Goal: Task Accomplishment & Management: Use online tool/utility

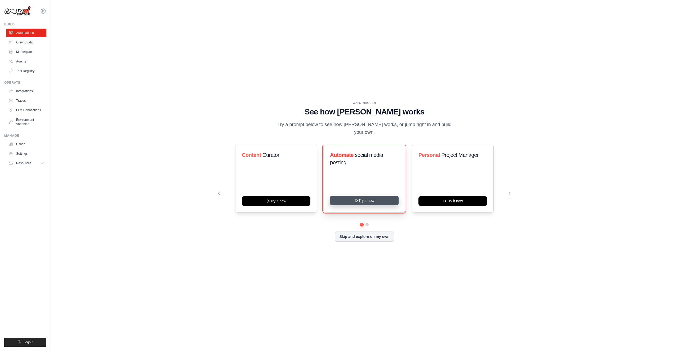
click at [367, 201] on button "Try it now" at bounding box center [364, 201] width 69 height 10
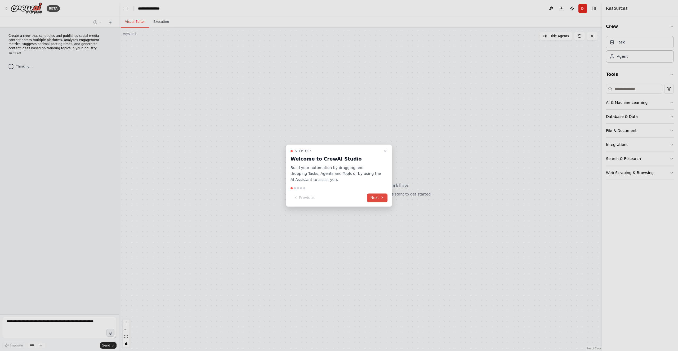
click at [378, 197] on button "Next" at bounding box center [377, 197] width 20 height 9
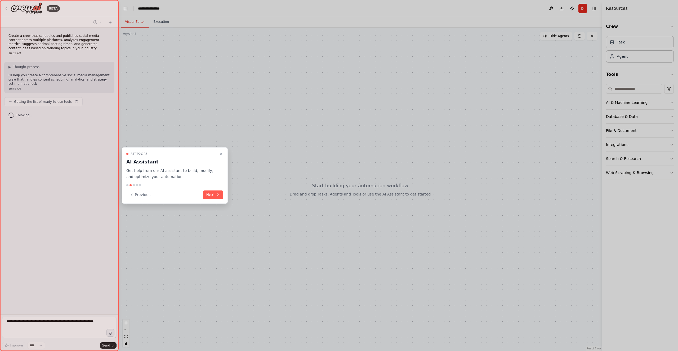
click at [222, 194] on button "Next" at bounding box center [213, 194] width 20 height 9
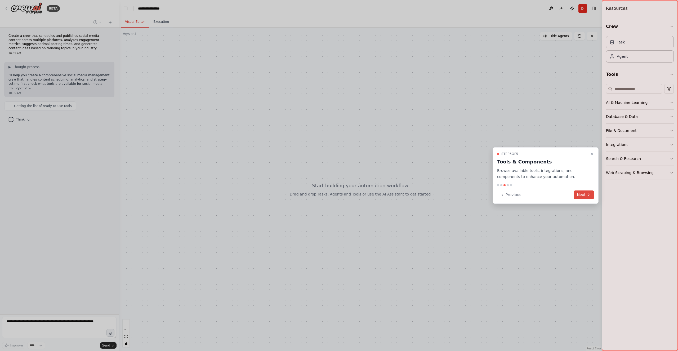
click at [587, 198] on button "Next" at bounding box center [584, 194] width 20 height 9
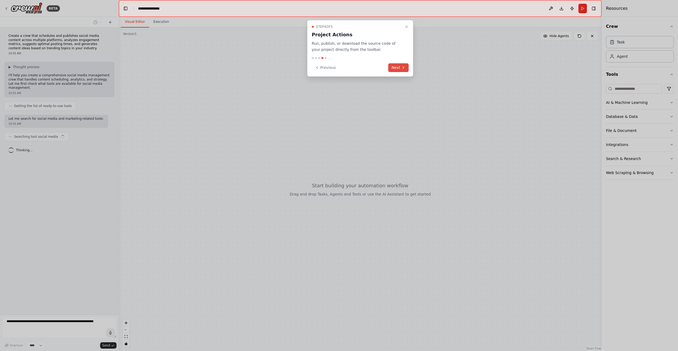
click at [399, 69] on button "Next" at bounding box center [398, 67] width 20 height 9
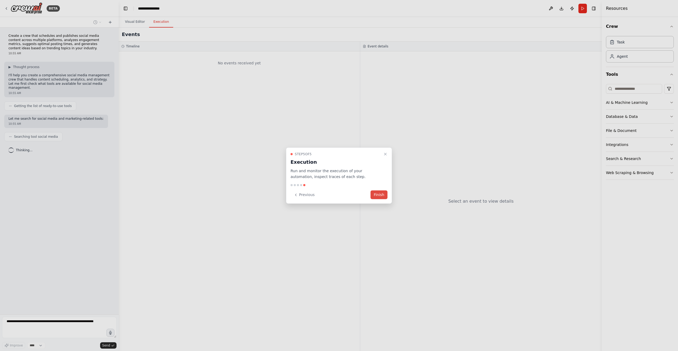
click at [379, 196] on button "Finish" at bounding box center [378, 194] width 17 height 9
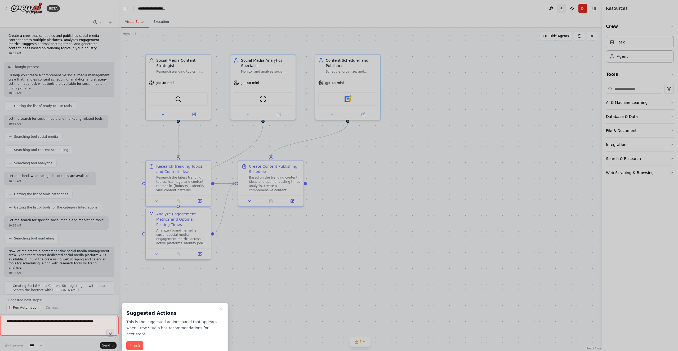
scroll to position [205, 0]
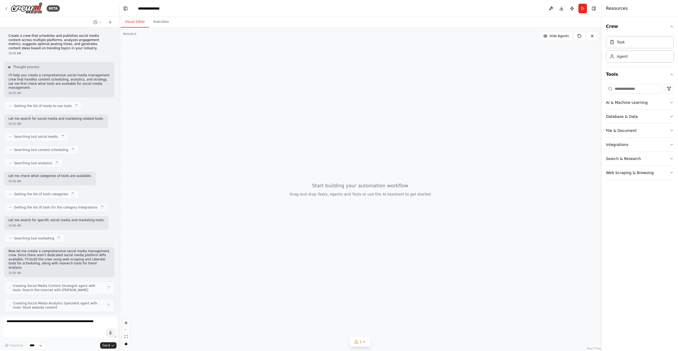
scroll to position [345, 0]
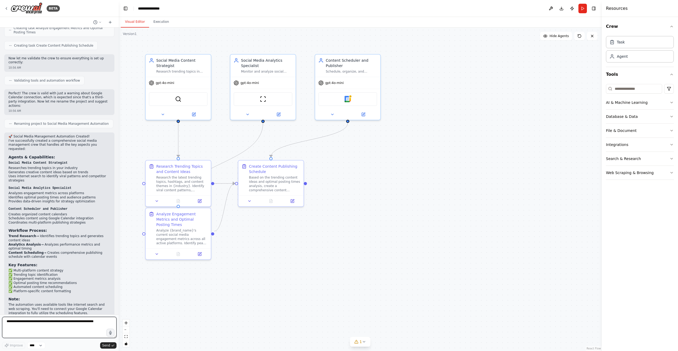
click at [20, 325] on textarea at bounding box center [59, 327] width 114 height 21
paste textarea "**********"
type textarea "**********"
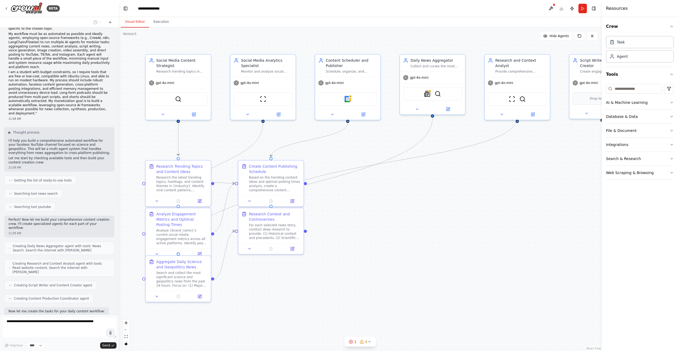
scroll to position [703, 0]
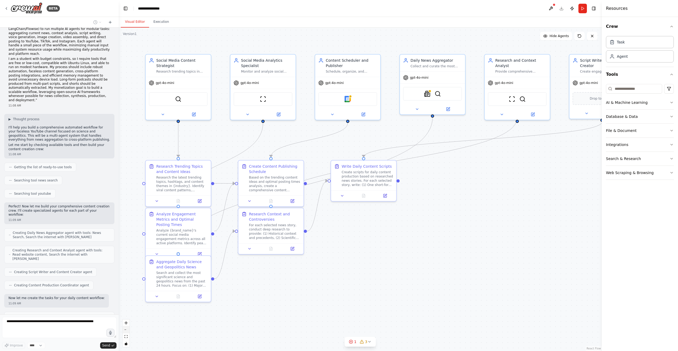
click at [124, 329] on button "zoom out" at bounding box center [126, 329] width 7 height 7
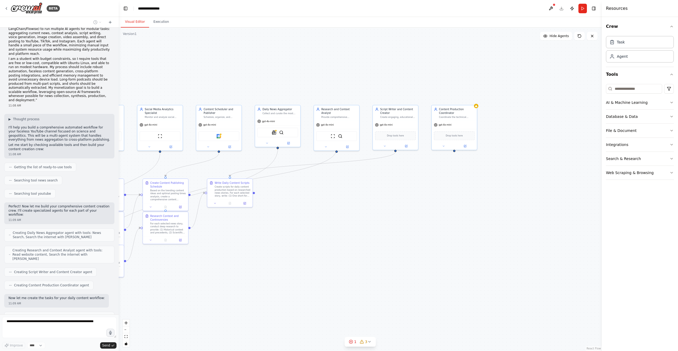
drag, startPoint x: 454, startPoint y: 279, endPoint x: 321, endPoint y: 288, distance: 133.0
click at [321, 288] on div ".deletable-edge-delete-btn { width: 20px; height: 20px; border: 0px solid #ffff…" at bounding box center [360, 189] width 483 height 323
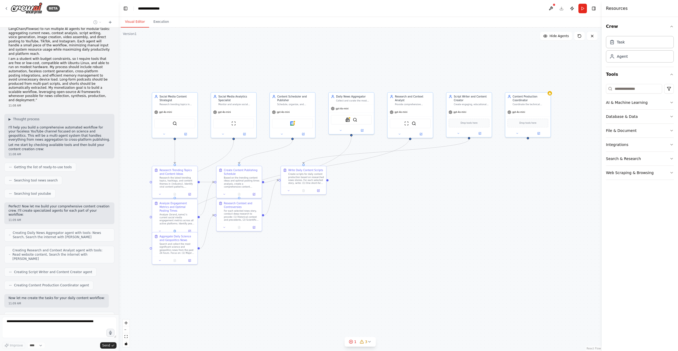
scroll to position [716, 0]
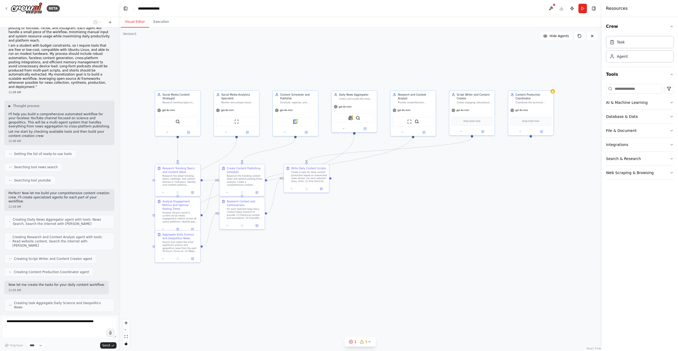
drag, startPoint x: 321, startPoint y: 284, endPoint x: 399, endPoint y: 269, distance: 79.1
click at [399, 269] on div ".deletable-edge-delete-btn { width: 20px; height: 20px; border: 0px solid #ffff…" at bounding box center [360, 189] width 483 height 323
click at [128, 323] on button "zoom in" at bounding box center [126, 322] width 7 height 7
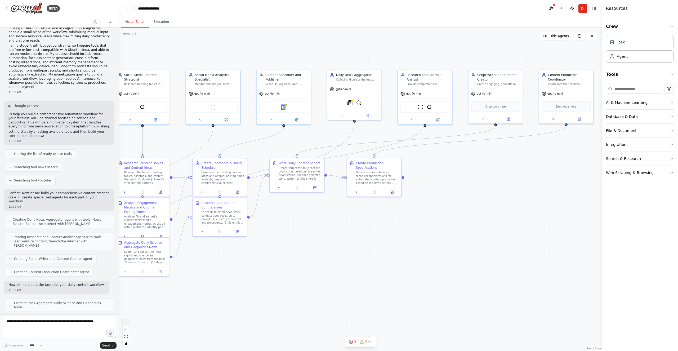
click at [128, 323] on button "zoom in" at bounding box center [126, 322] width 7 height 7
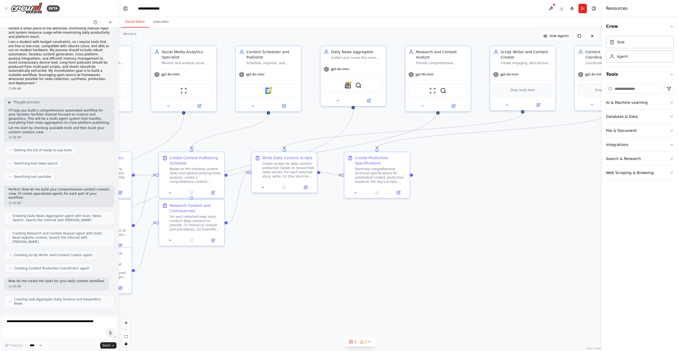
scroll to position [747, 0]
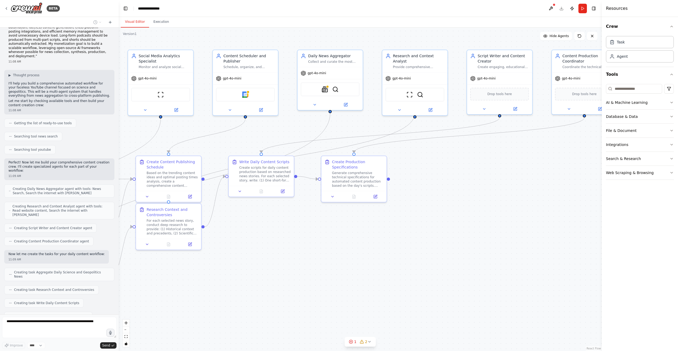
drag, startPoint x: 417, startPoint y: 282, endPoint x: 394, endPoint y: 286, distance: 23.4
click at [394, 286] on div ".deletable-edge-delete-btn { width: 20px; height: 20px; border: 0px solid #ffff…" at bounding box center [360, 189] width 483 height 323
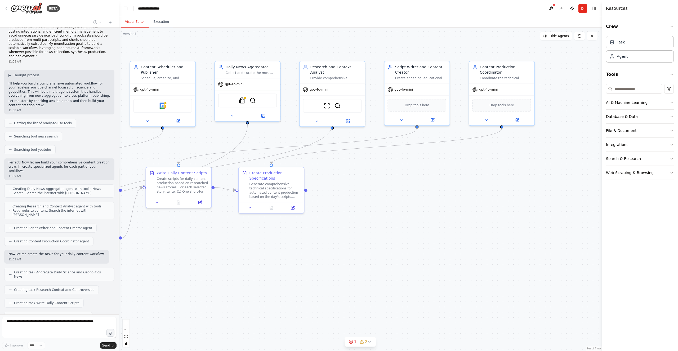
drag, startPoint x: 441, startPoint y: 265, endPoint x: 358, endPoint y: 276, distance: 83.4
click at [358, 276] on div ".deletable-edge-delete-btn { width: 20px; height: 20px; border: 0px solid #ffff…" at bounding box center [360, 189] width 483 height 323
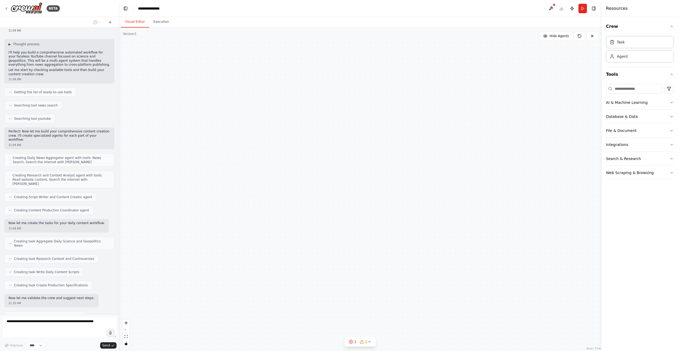
scroll to position [782, 0]
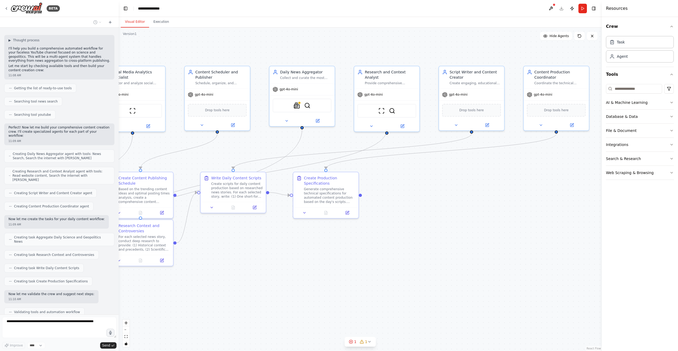
drag, startPoint x: 355, startPoint y: 276, endPoint x: 410, endPoint y: 281, distance: 54.8
click at [410, 281] on div ".deletable-edge-delete-btn { width: 20px; height: 20px; border: 0px solid #ffff…" at bounding box center [360, 189] width 483 height 323
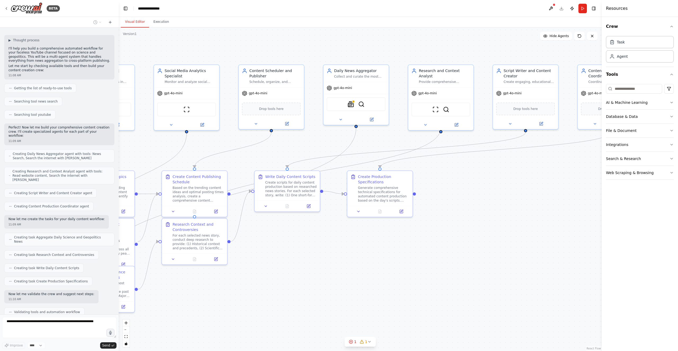
drag, startPoint x: 237, startPoint y: 278, endPoint x: 291, endPoint y: 276, distance: 54.0
click at [291, 276] on div ".deletable-edge-delete-btn { width: 20px; height: 20px; border: 0px solid #ffff…" at bounding box center [360, 189] width 483 height 323
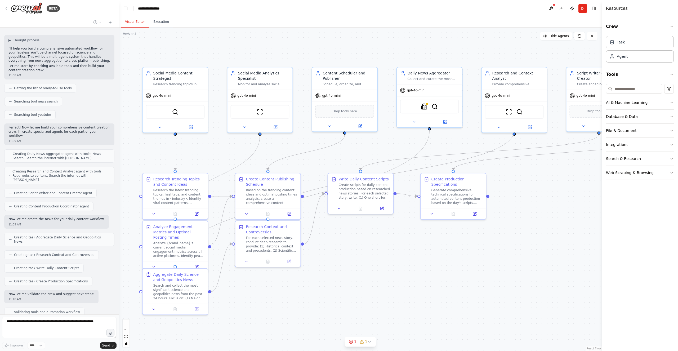
drag, startPoint x: 242, startPoint y: 285, endPoint x: 316, endPoint y: 287, distance: 73.4
click at [316, 287] on div ".deletable-edge-delete-btn { width: 20px; height: 20px; border: 0px solid #ffff…" at bounding box center [360, 189] width 483 height 323
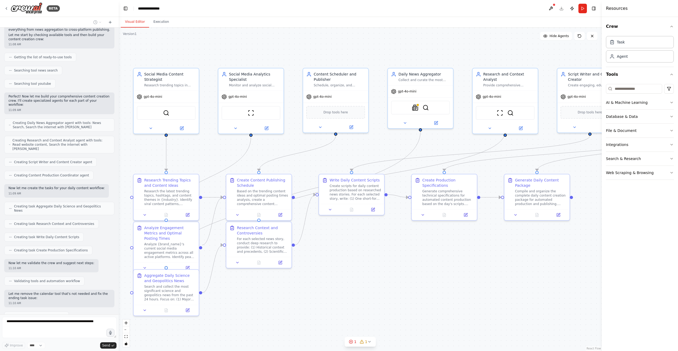
drag, startPoint x: 399, startPoint y: 285, endPoint x: 390, endPoint y: 287, distance: 9.1
click at [390, 287] on div ".deletable-edge-delete-btn { width: 20px; height: 20px; border: 0px solid #ffff…" at bounding box center [360, 189] width 483 height 323
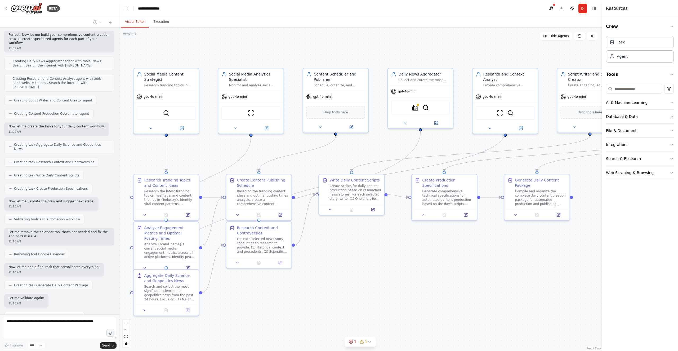
scroll to position [874, 0]
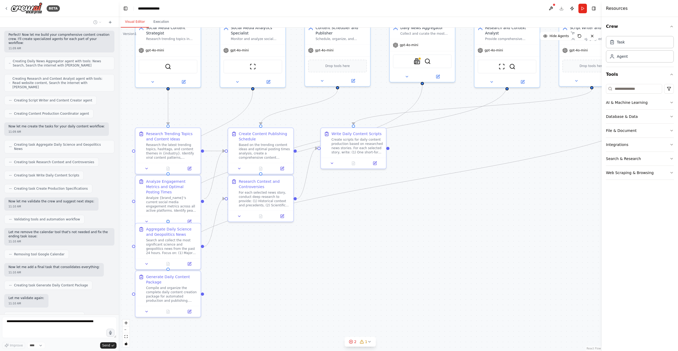
drag, startPoint x: 390, startPoint y: 287, endPoint x: 391, endPoint y: 240, distance: 46.4
click at [391, 240] on div ".deletable-edge-delete-btn { width: 20px; height: 20px; border: 0px solid #ffff…" at bounding box center [360, 189] width 483 height 323
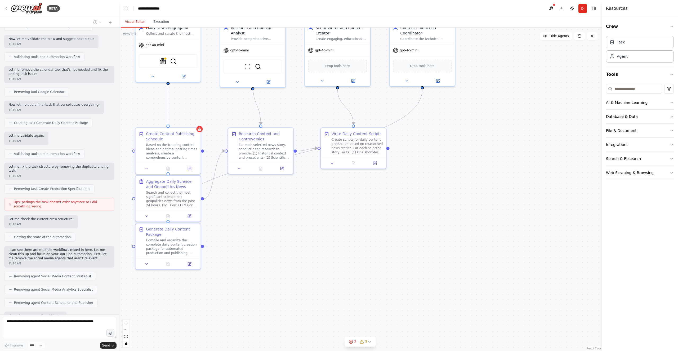
scroll to position [1050, 0]
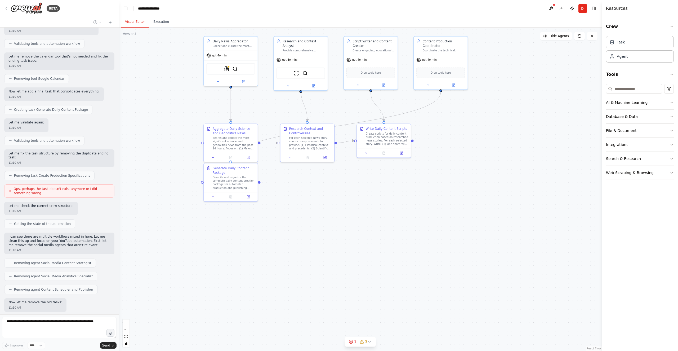
drag, startPoint x: 255, startPoint y: 310, endPoint x: 302, endPoint y: 272, distance: 60.5
click at [302, 272] on div ".deletable-edge-delete-btn { width: 20px; height: 20px; border: 0px solid #ffff…" at bounding box center [360, 189] width 483 height 323
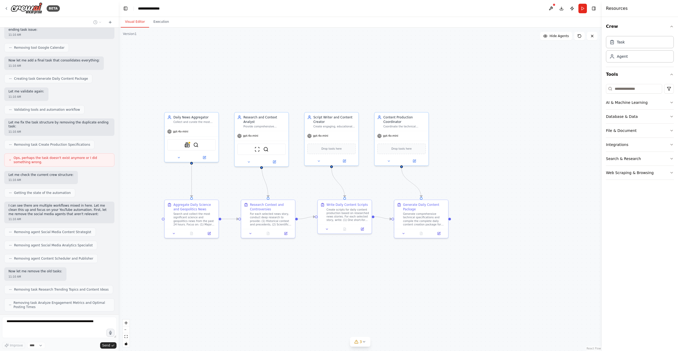
drag, startPoint x: 388, startPoint y: 235, endPoint x: 349, endPoint y: 311, distance: 85.5
click at [349, 311] on div ".deletable-edge-delete-btn { width: 20px; height: 20px; border: 0px solid #ffff…" at bounding box center [360, 189] width 483 height 323
click at [175, 233] on icon at bounding box center [173, 232] width 3 height 3
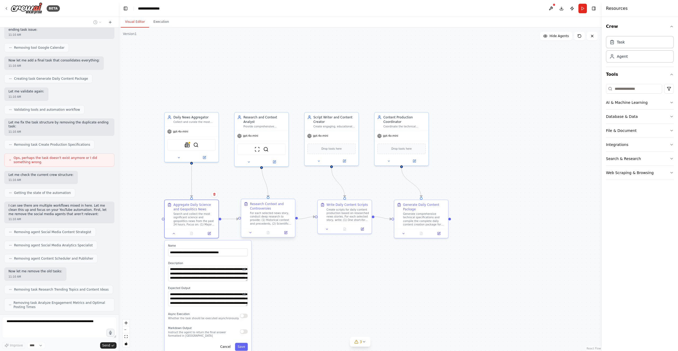
scroll to position [1114, 0]
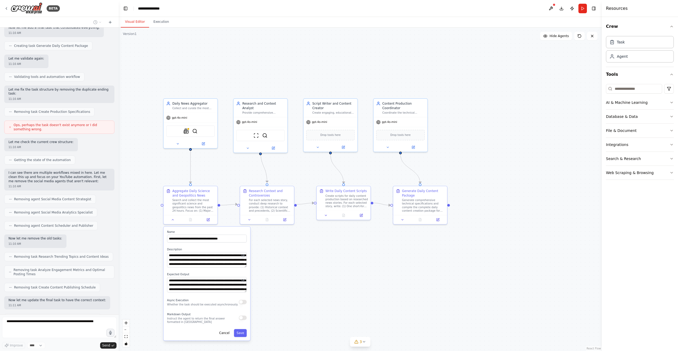
drag, startPoint x: 319, startPoint y: 289, endPoint x: 318, endPoint y: 275, distance: 13.8
click at [318, 275] on div ".deletable-edge-delete-btn { width: 20px; height: 20px; border: 0px solid #ffff…" at bounding box center [360, 189] width 483 height 323
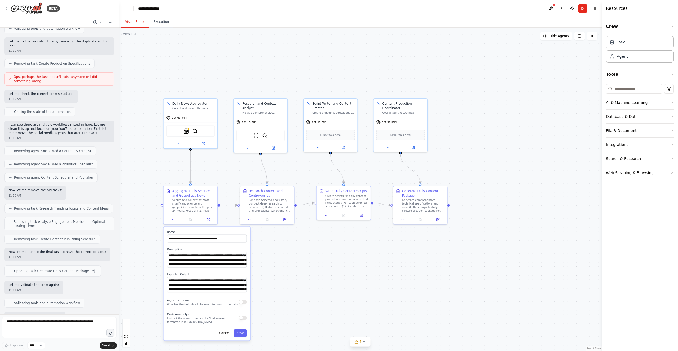
scroll to position [1189, 0]
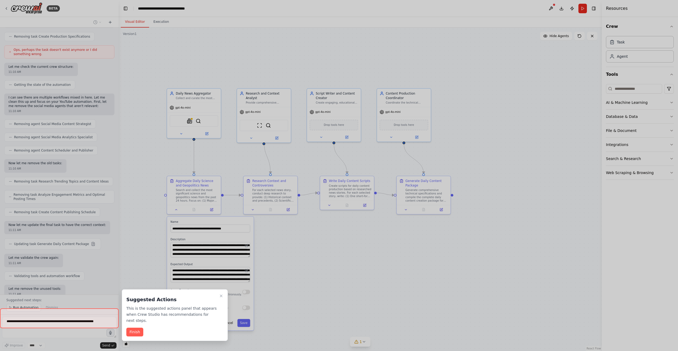
drag, startPoint x: 298, startPoint y: 249, endPoint x: 302, endPoint y: 239, distance: 10.6
click at [302, 239] on div ".deletable-edge-delete-btn { width: 20px; height: 20px; border: 0px solid #ffff…" at bounding box center [360, 189] width 483 height 323
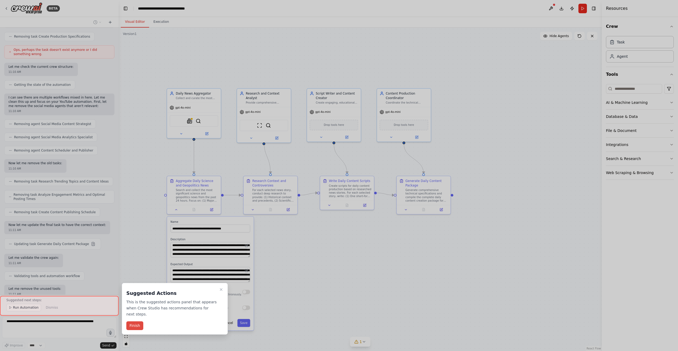
click at [135, 323] on button "Finish" at bounding box center [134, 325] width 17 height 9
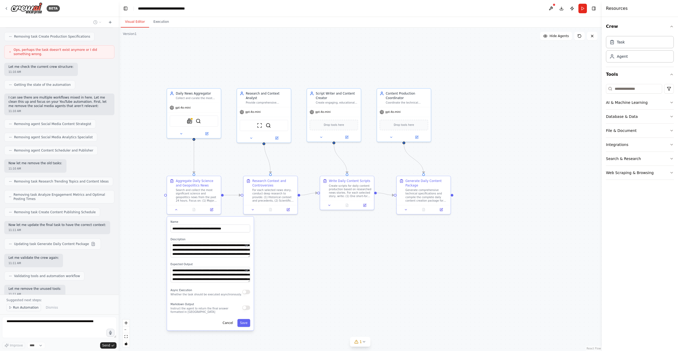
click at [19, 309] on span "Run Automation" at bounding box center [26, 307] width 26 height 4
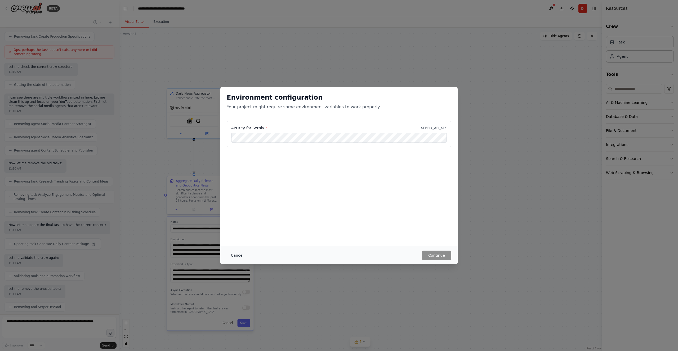
click at [233, 253] on button "Cancel" at bounding box center [237, 256] width 21 height 10
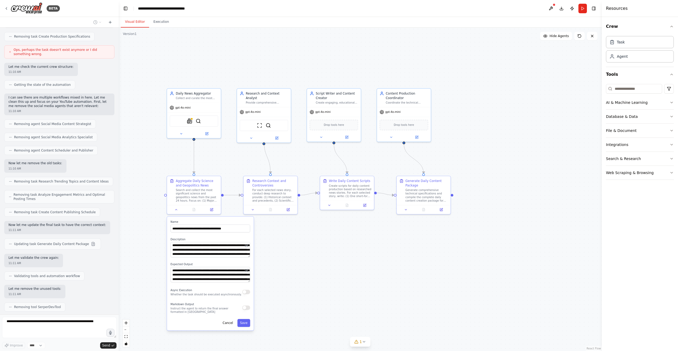
click at [337, 253] on div ".deletable-edge-delete-btn { width: 20px; height: 20px; border: 0px solid #ffff…" at bounding box center [360, 189] width 483 height 323
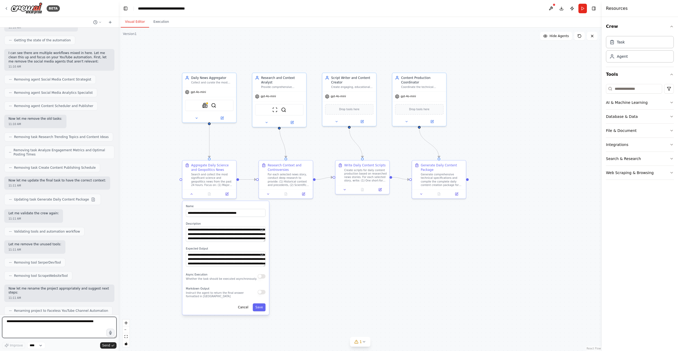
drag, startPoint x: 308, startPoint y: 312, endPoint x: 324, endPoint y: 296, distance: 22.1
click at [324, 296] on div ".deletable-edge-delete-btn { width: 20px; height: 20px; border: 0px solid #ffff…" at bounding box center [360, 189] width 483 height 323
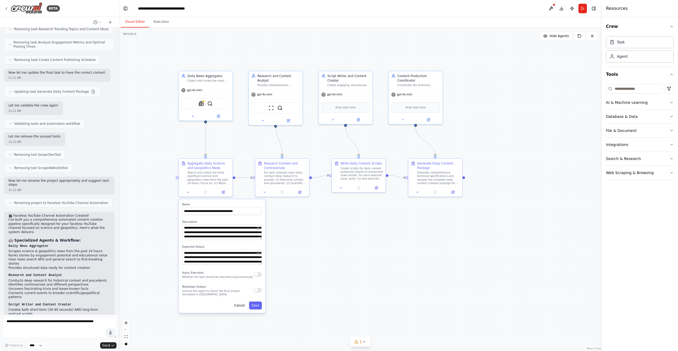
drag, startPoint x: 327, startPoint y: 280, endPoint x: 323, endPoint y: 278, distance: 4.0
click at [323, 278] on div ".deletable-edge-delete-btn { width: 20px; height: 20px; border: 0px solid #ffff…" at bounding box center [360, 189] width 483 height 323
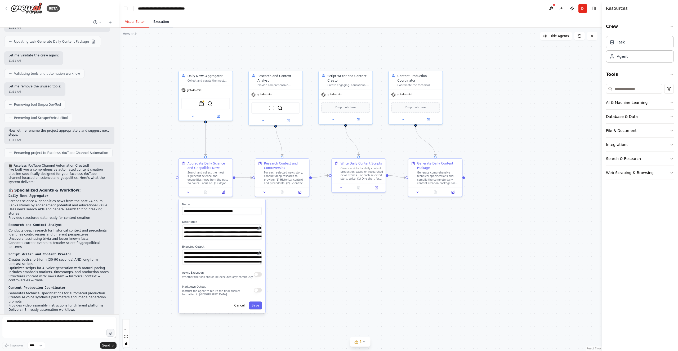
click at [162, 19] on button "Execution" at bounding box center [161, 21] width 24 height 11
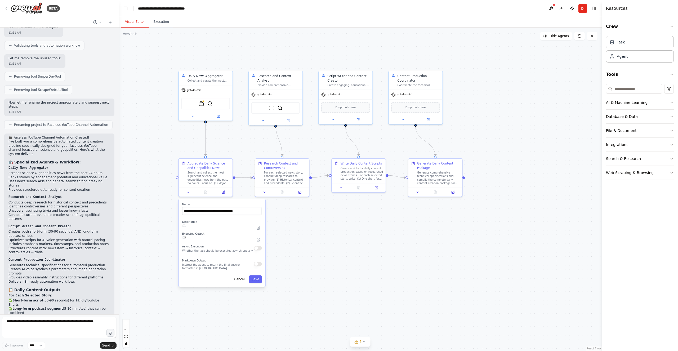
click at [145, 20] on button "Visual Editor" at bounding box center [135, 21] width 28 height 11
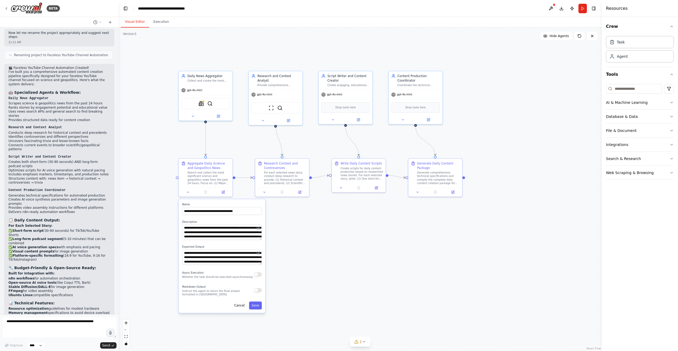
scroll to position [1494, 0]
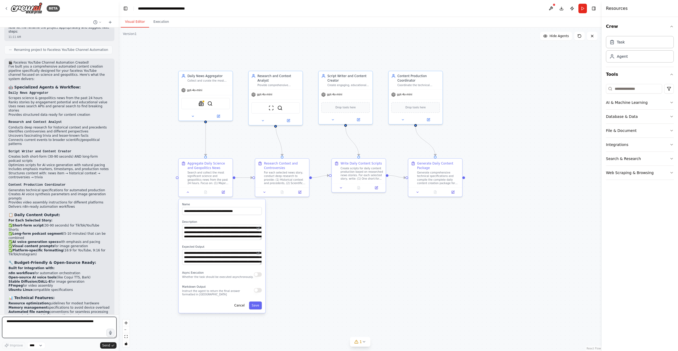
click at [28, 322] on textarea at bounding box center [59, 327] width 114 height 21
type textarea "**********"
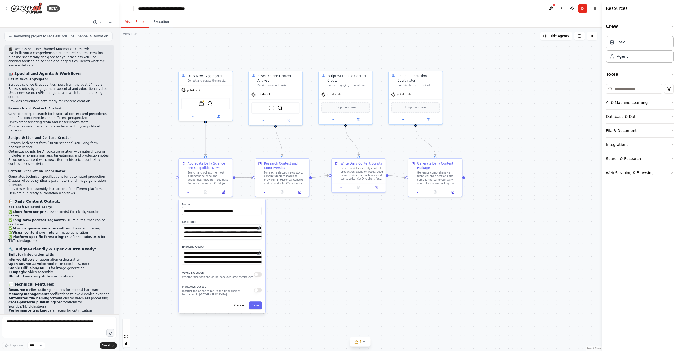
scroll to position [1560, 0]
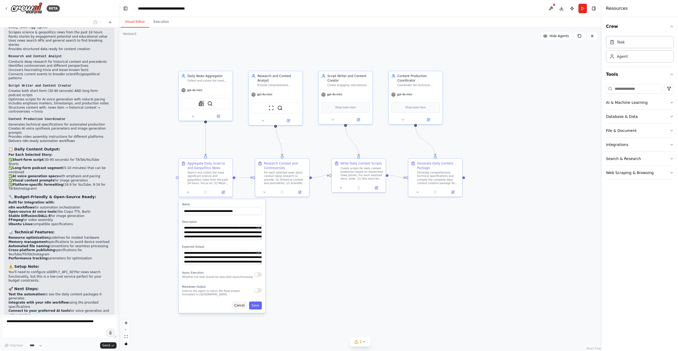
click at [244, 306] on button "Cancel" at bounding box center [240, 305] width 16 height 8
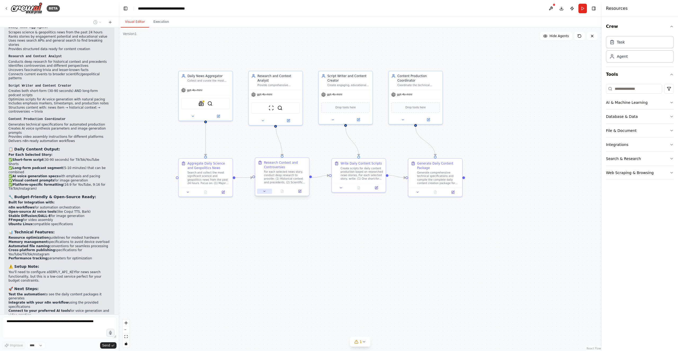
click at [265, 191] on icon at bounding box center [264, 191] width 3 height 3
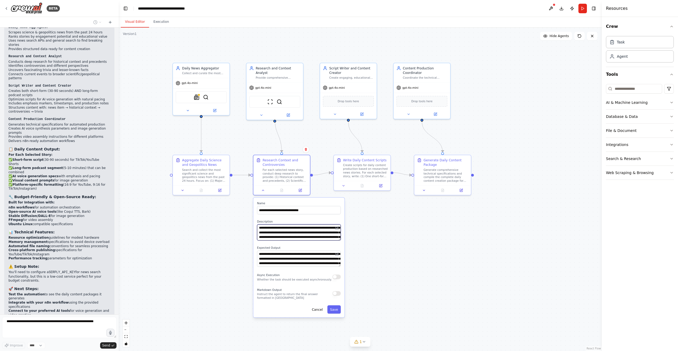
scroll to position [26, 0]
click at [386, 243] on div ".deletable-edge-delete-btn { width: 20px; height: 20px; border: 0px solid #ffff…" at bounding box center [360, 189] width 483 height 323
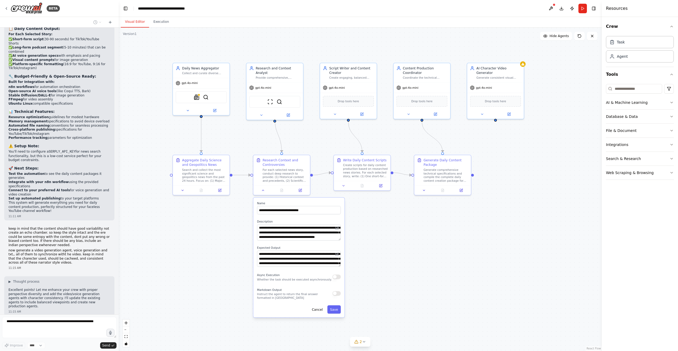
scroll to position [1694, 0]
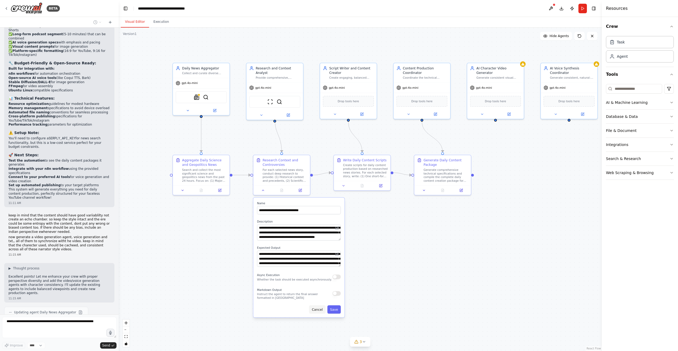
click at [319, 310] on button "Cancel" at bounding box center [317, 309] width 16 height 8
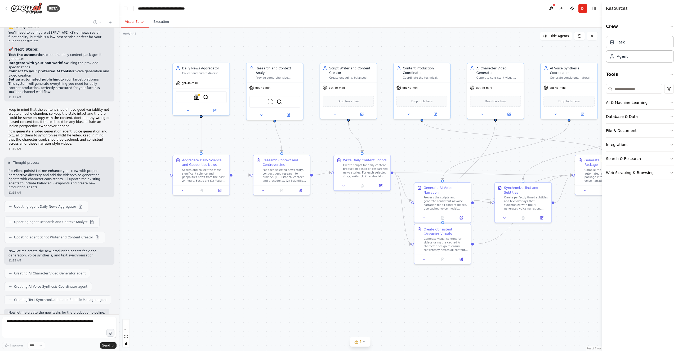
scroll to position [1832, 0]
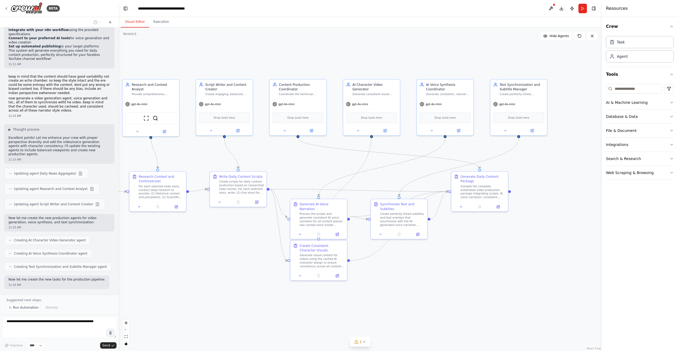
drag, startPoint x: 400, startPoint y: 279, endPoint x: 276, endPoint y: 296, distance: 125.0
click at [276, 296] on div ".deletable-edge-delete-btn { width: 20px; height: 20px; border: 0px solid #ffff…" at bounding box center [360, 189] width 483 height 323
drag, startPoint x: 291, startPoint y: 112, endPoint x: 577, endPoint y: 115, distance: 286.3
click at [577, 115] on div "Drop tools here" at bounding box center [583, 121] width 57 height 17
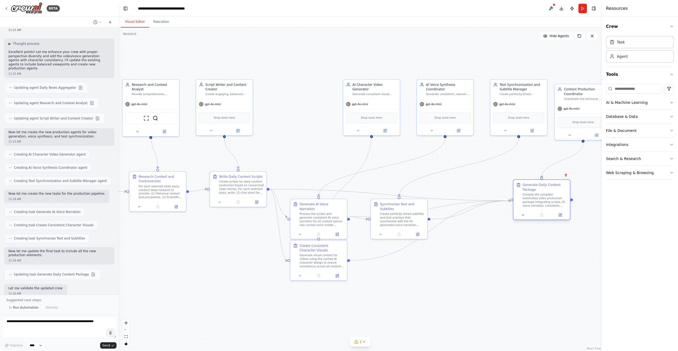
drag, startPoint x: 491, startPoint y: 178, endPoint x: 553, endPoint y: 189, distance: 62.7
click at [553, 189] on div "Generate Daily Content Package" at bounding box center [544, 186] width 44 height 9
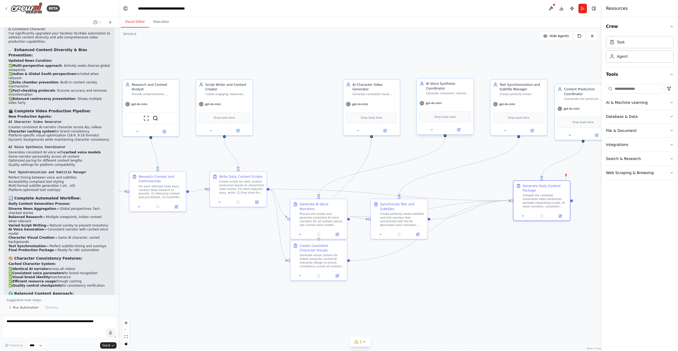
scroll to position [2216, 0]
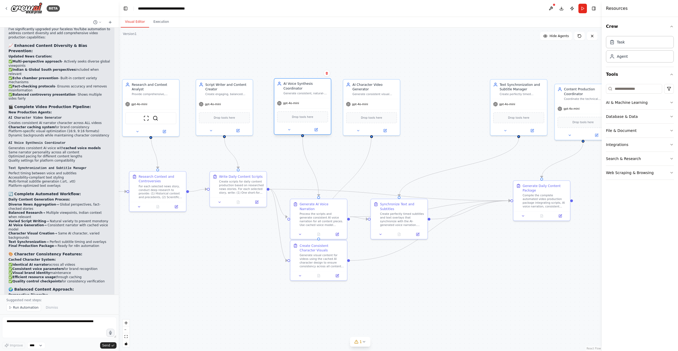
drag, startPoint x: 452, startPoint y: 104, endPoint x: 310, endPoint y: 102, distance: 141.7
click at [310, 102] on div "gpt-4o-mini" at bounding box center [302, 103] width 57 height 10
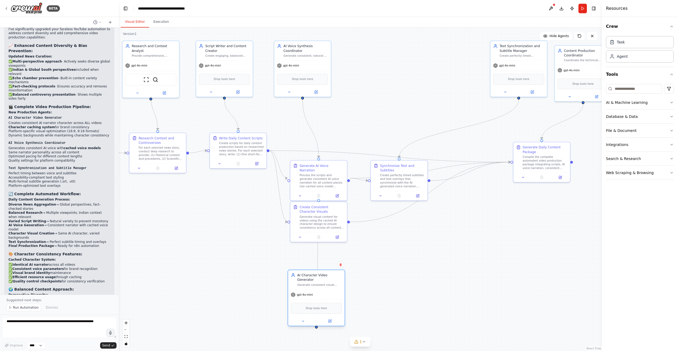
drag, startPoint x: 374, startPoint y: 98, endPoint x: 321, endPoint y: 289, distance: 198.4
click at [321, 289] on div "gpt-4o-mini" at bounding box center [316, 294] width 57 height 10
drag, startPoint x: 512, startPoint y: 59, endPoint x: 361, endPoint y: 60, distance: 150.9
click at [361, 60] on div "Text Synchronization and Subtitle Manager Create perfectly timed subtitles, tex…" at bounding box center [366, 68] width 57 height 57
drag, startPoint x: 547, startPoint y: 153, endPoint x: 496, endPoint y: 166, distance: 53.1
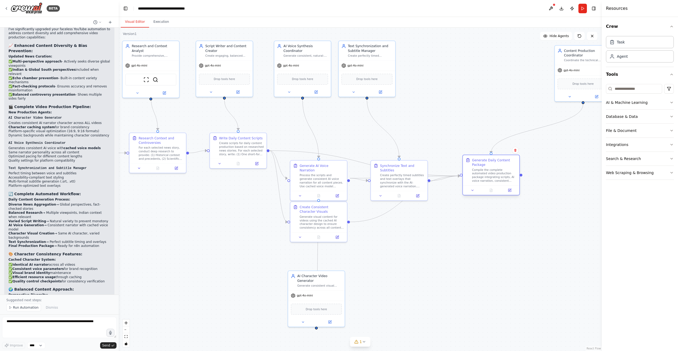
click at [496, 166] on div "Generate Daily Content Package" at bounding box center [494, 162] width 44 height 9
drag, startPoint x: 580, startPoint y: 61, endPoint x: 429, endPoint y: 58, distance: 151.2
click at [429, 58] on div "Content Production Coordinator Coordinate the technical production pipeline for…" at bounding box center [431, 49] width 57 height 19
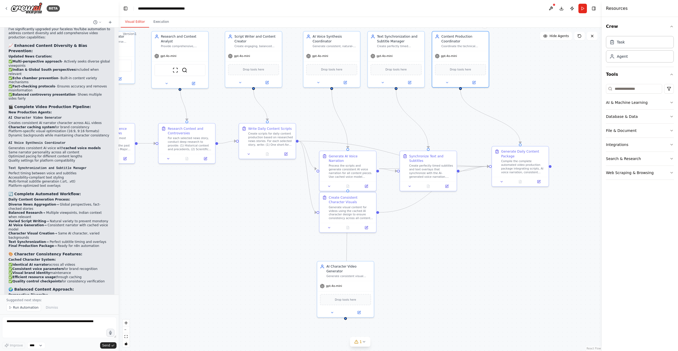
drag, startPoint x: 430, startPoint y: 287, endPoint x: 459, endPoint y: 278, distance: 30.6
click at [459, 278] on div ".deletable-edge-delete-btn { width: 20px; height: 20px; border: 0px solid #ffff…" at bounding box center [360, 189] width 483 height 323
click at [65, 329] on textarea at bounding box center [59, 327] width 114 height 21
click at [21, 311] on button "Run Automation" at bounding box center [23, 307] width 35 height 7
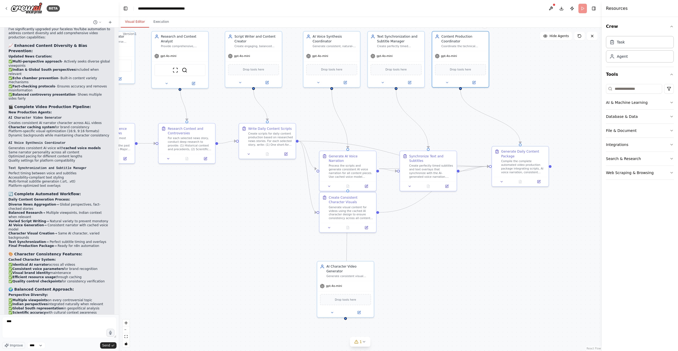
scroll to position [2197, 0]
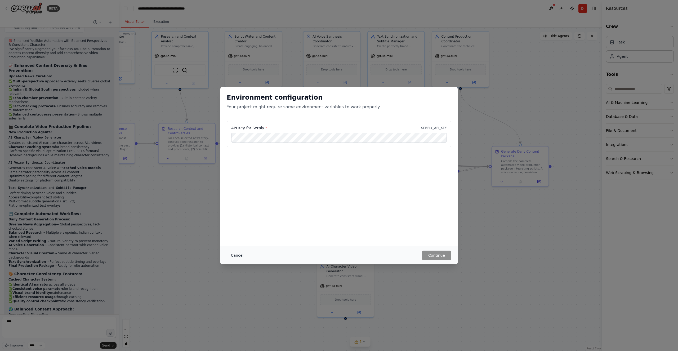
click at [233, 255] on button "Cancel" at bounding box center [237, 256] width 21 height 10
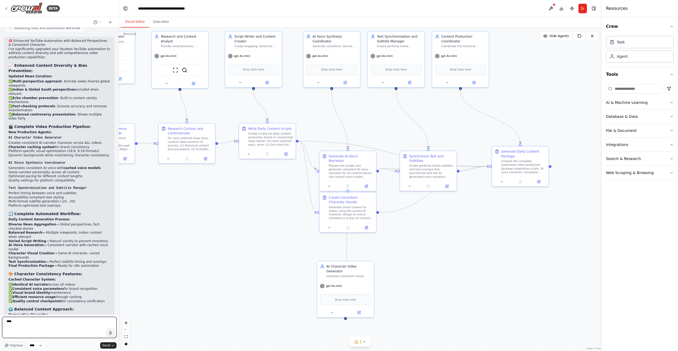
click at [43, 327] on textarea "***" at bounding box center [59, 327] width 114 height 21
type textarea "**********"
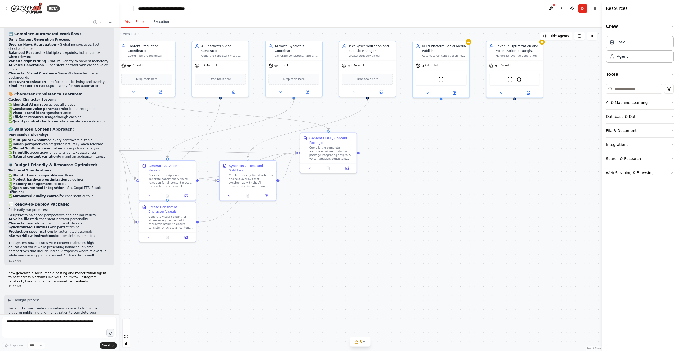
scroll to position [2372, 0]
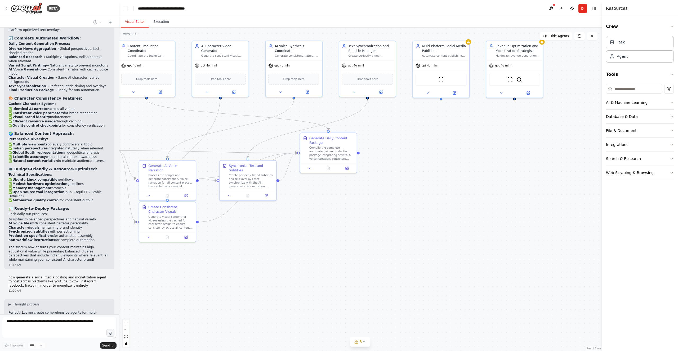
drag, startPoint x: 489, startPoint y: 248, endPoint x: 309, endPoint y: 257, distance: 180.6
click at [309, 257] on div ".deletable-edge-delete-btn { width: 20px; height: 20px; border: 0px solid #ffff…" at bounding box center [360, 189] width 483 height 323
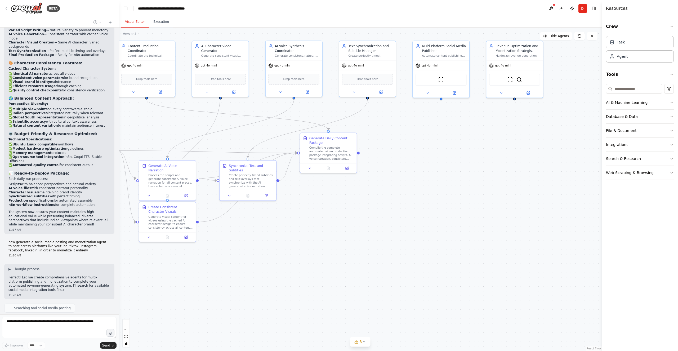
scroll to position [2411, 0]
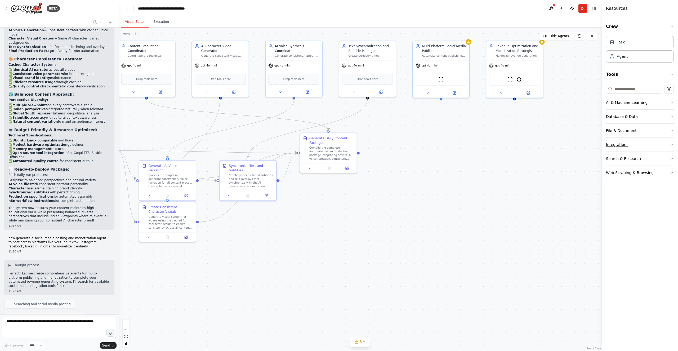
click at [672, 144] on icon "button" at bounding box center [671, 144] width 4 height 4
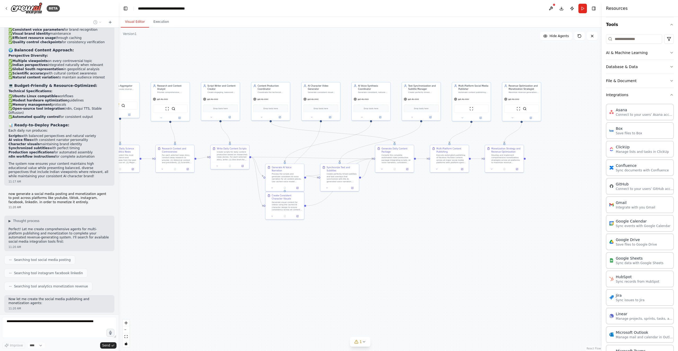
scroll to position [2487, 0]
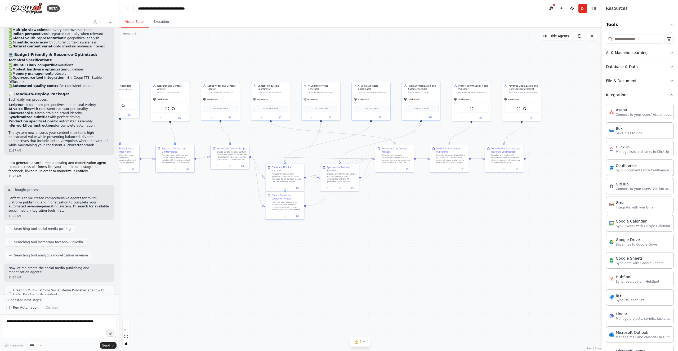
click at [29, 309] on span "Run Automation" at bounding box center [26, 307] width 26 height 4
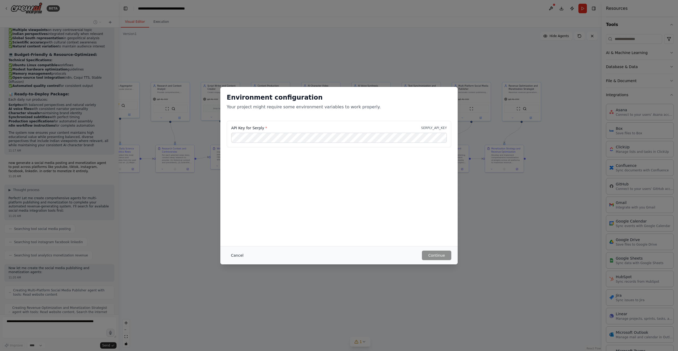
click at [241, 254] on button "Cancel" at bounding box center [237, 256] width 21 height 10
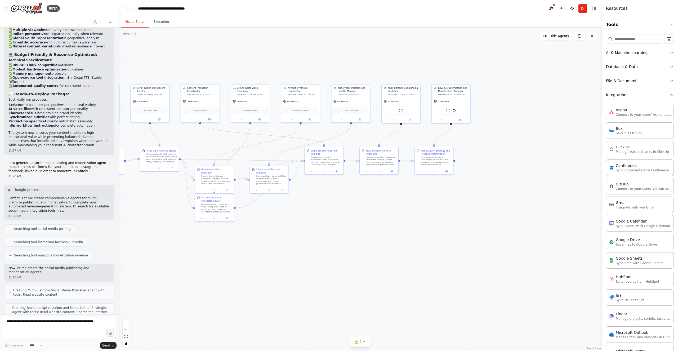
drag, startPoint x: 486, startPoint y: 252, endPoint x: 415, endPoint y: 254, distance: 70.5
click at [415, 254] on div ".deletable-edge-delete-btn { width: 20px; height: 20px; border: 0px solid #ffff…" at bounding box center [360, 189] width 483 height 323
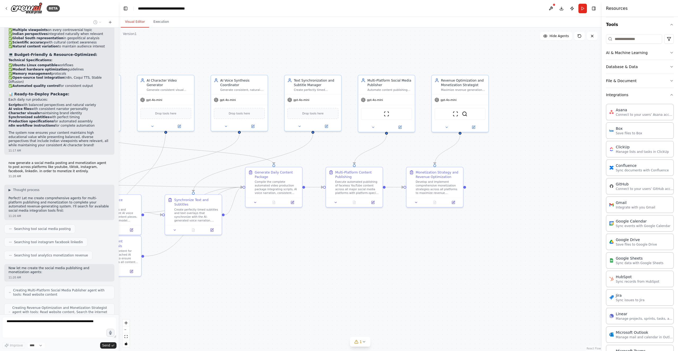
drag, startPoint x: 308, startPoint y: 208, endPoint x: 299, endPoint y: 276, distance: 68.9
click at [299, 276] on div ".deletable-edge-delete-btn { width: 20px; height: 20px; border: 0px solid #ffff…" at bounding box center [360, 189] width 483 height 323
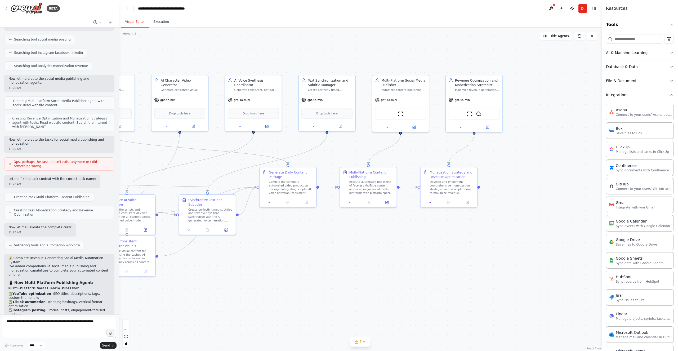
drag, startPoint x: 255, startPoint y: 264, endPoint x: 269, endPoint y: 264, distance: 14.0
click at [269, 264] on div ".deletable-edge-delete-btn { width: 20px; height: 20px; border: 0px solid #ffff…" at bounding box center [360, 189] width 483 height 323
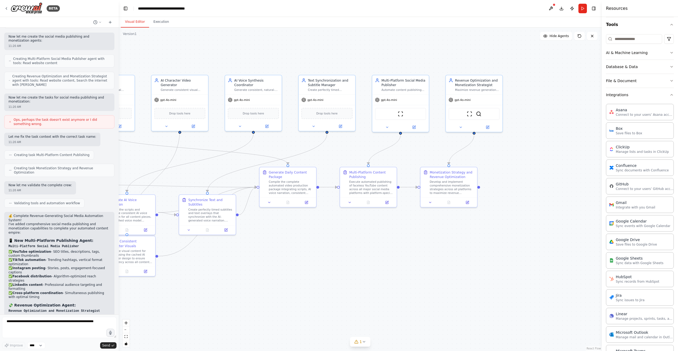
scroll to position [2899, 0]
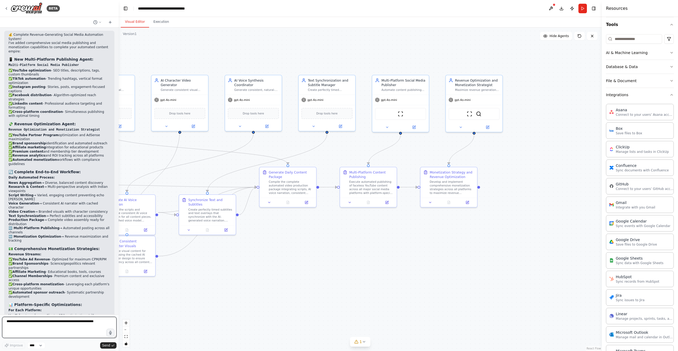
click at [41, 326] on textarea at bounding box center [59, 327] width 114 height 21
type textarea "**********"
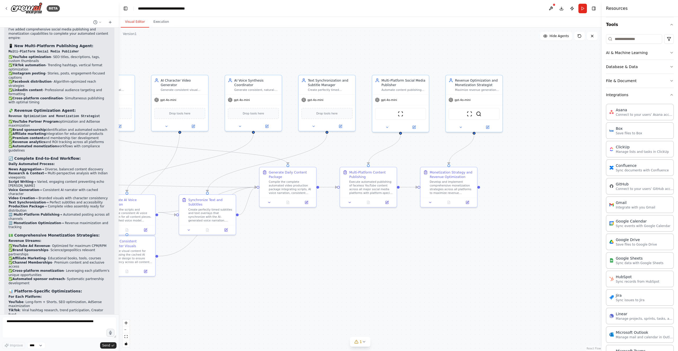
scroll to position [2935, 0]
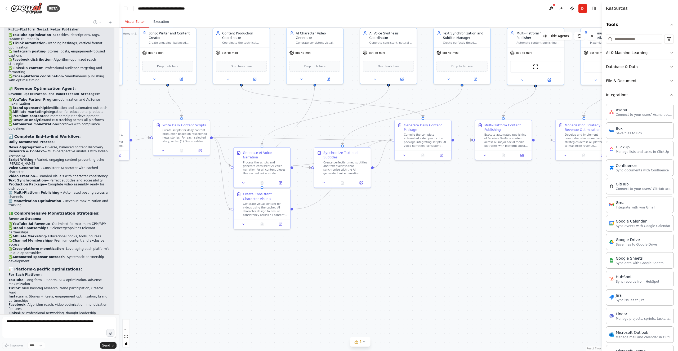
drag, startPoint x: 263, startPoint y: 257, endPoint x: 398, endPoint y: 209, distance: 142.6
click at [398, 209] on div ".deletable-edge-delete-btn { width: 20px; height: 20px; border: 0px solid #ffff…" at bounding box center [360, 189] width 483 height 323
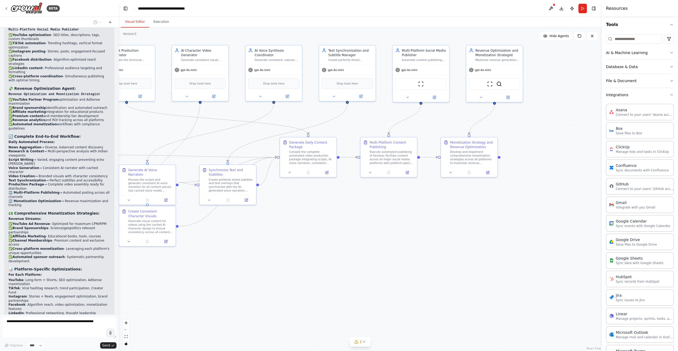
drag, startPoint x: 530, startPoint y: 231, endPoint x: 415, endPoint y: 249, distance: 115.9
click at [415, 249] on div ".deletable-edge-delete-btn { width: 20px; height: 20px; border: 0px solid #ffff…" at bounding box center [360, 189] width 483 height 323
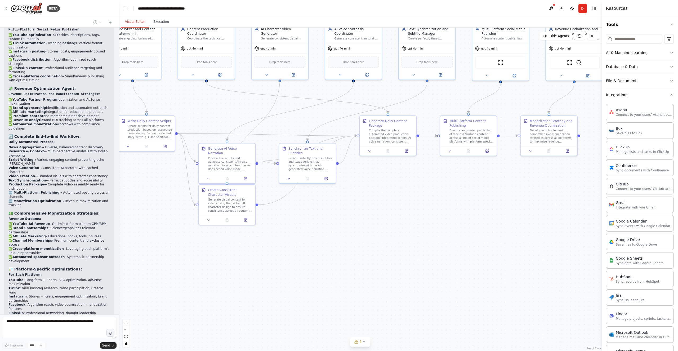
drag, startPoint x: 354, startPoint y: 244, endPoint x: 433, endPoint y: 222, distance: 82.5
click at [433, 222] on div ".deletable-edge-delete-btn { width: 20px; height: 20px; border: 0px solid #ffff…" at bounding box center [360, 189] width 483 height 323
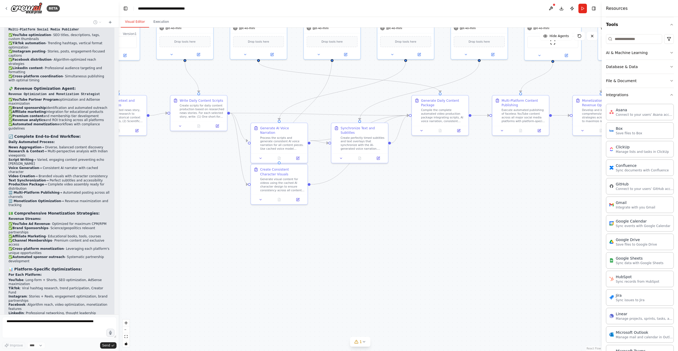
drag, startPoint x: 378, startPoint y: 248, endPoint x: 430, endPoint y: 227, distance: 56.0
click at [430, 227] on div ".deletable-edge-delete-btn { width: 20px; height: 20px; border: 0px solid #ffff…" at bounding box center [360, 189] width 483 height 323
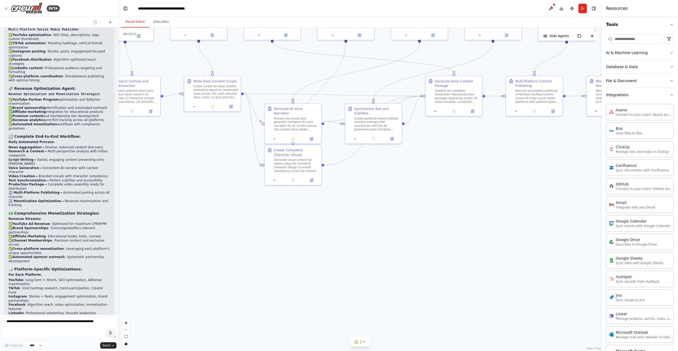
drag, startPoint x: 245, startPoint y: 270, endPoint x: 258, endPoint y: 251, distance: 23.7
click at [258, 251] on div ".deletable-edge-delete-btn { width: 20px; height: 20px; border: 0px solid #ffff…" at bounding box center [360, 189] width 483 height 323
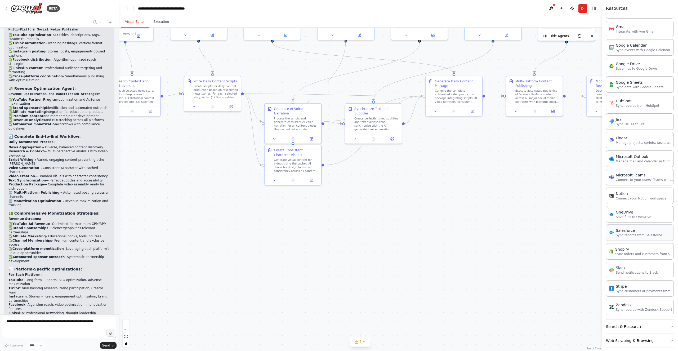
scroll to position [231, 0]
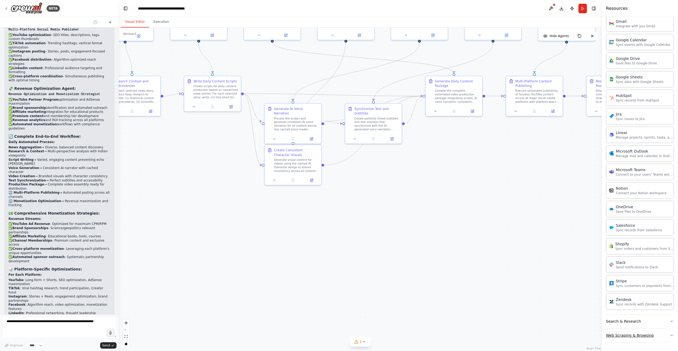
click at [650, 334] on button "Web Scraping & Browsing" at bounding box center [640, 335] width 68 height 14
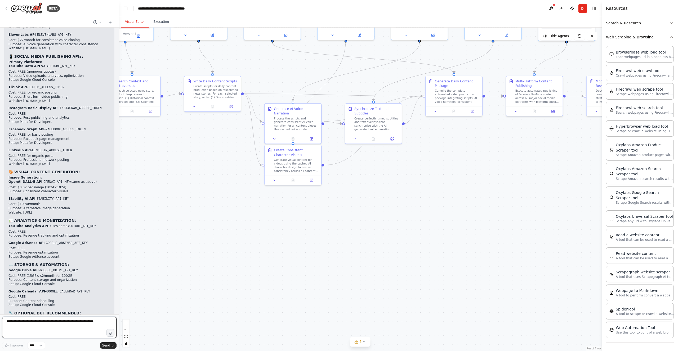
scroll to position [3542, 0]
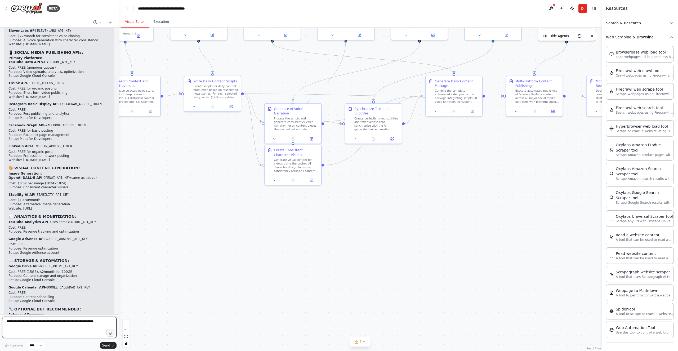
click at [37, 326] on textarea at bounding box center [59, 327] width 114 height 21
type textarea "*"
type textarea "**********"
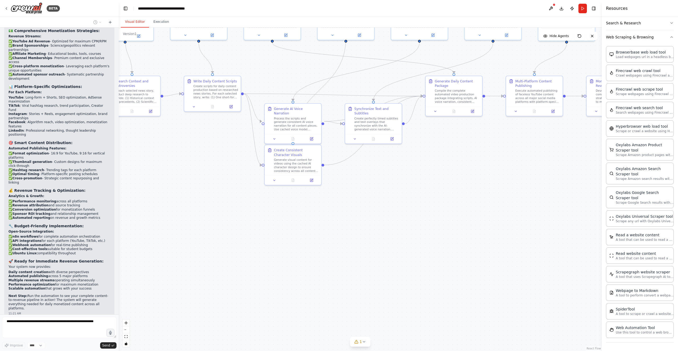
scroll to position [3095, 0]
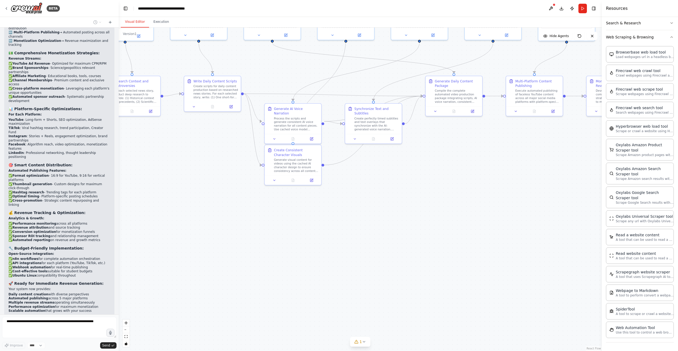
drag, startPoint x: 9, startPoint y: 155, endPoint x: 23, endPoint y: 176, distance: 25.8
click at [83, 316] on p "Next Step: Run the automation to see your complete content-to-revenue pipeline …" at bounding box center [59, 324] width 102 height 16
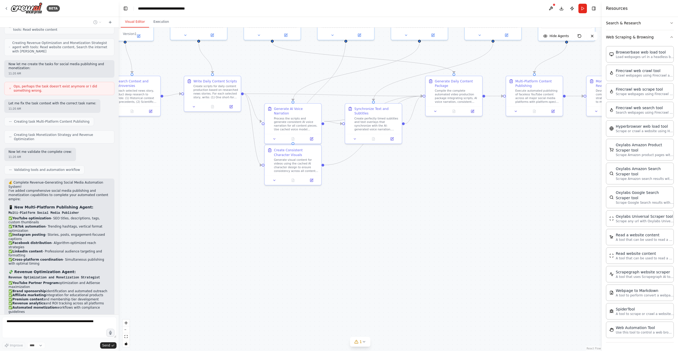
scroll to position [2733, 0]
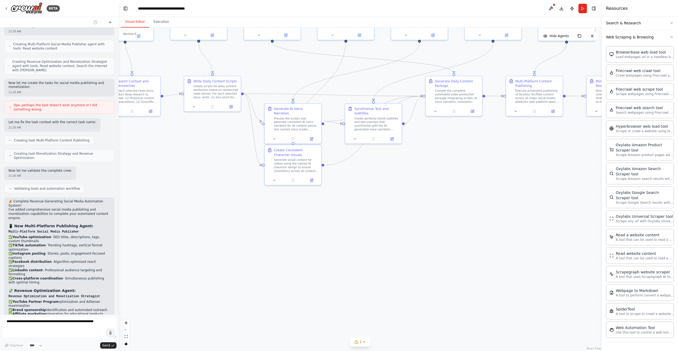
drag, startPoint x: 82, startPoint y: 109, endPoint x: 7, endPoint y: 61, distance: 89.0
copy div "💰 Complete Revenue-Generating Social Media Automation System! I've added compre…"
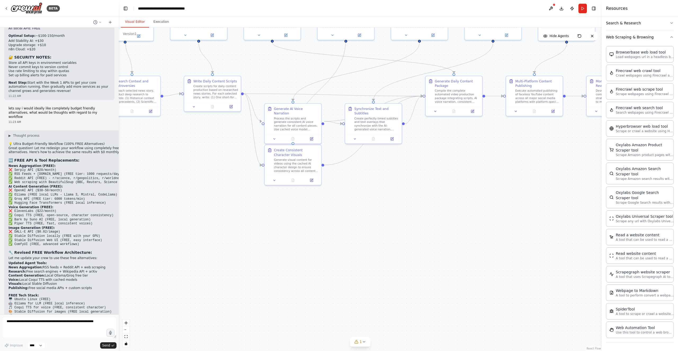
scroll to position [4047, 0]
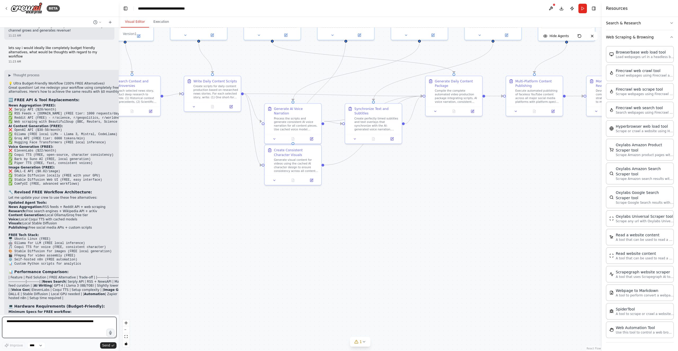
click at [40, 325] on textarea at bounding box center [59, 327] width 114 height 21
type textarea "*"
type textarea "**********"
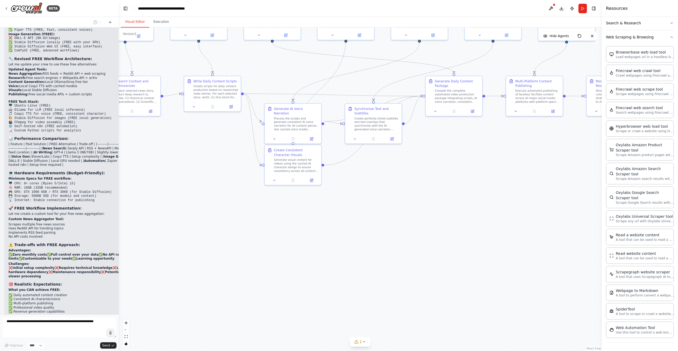
scroll to position [4184, 0]
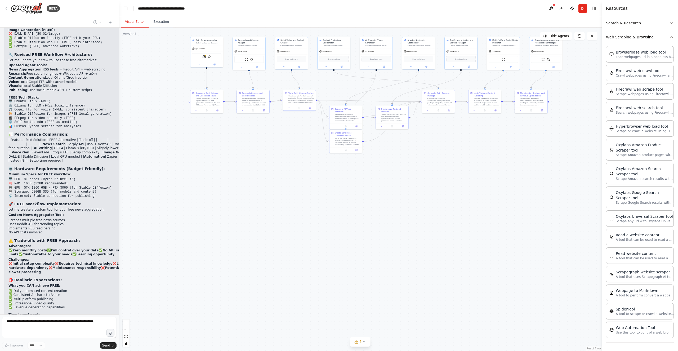
drag, startPoint x: 154, startPoint y: 269, endPoint x: 266, endPoint y: 201, distance: 130.7
click at [266, 201] on div ".deletable-edge-delete-btn { width: 20px; height: 20px; border: 0px solid #ffff…" at bounding box center [360, 189] width 483 height 323
click at [673, 36] on icon "button" at bounding box center [671, 37] width 4 height 4
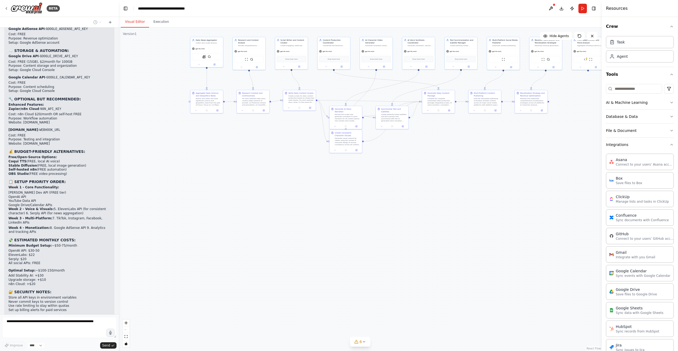
scroll to position [3843, 0]
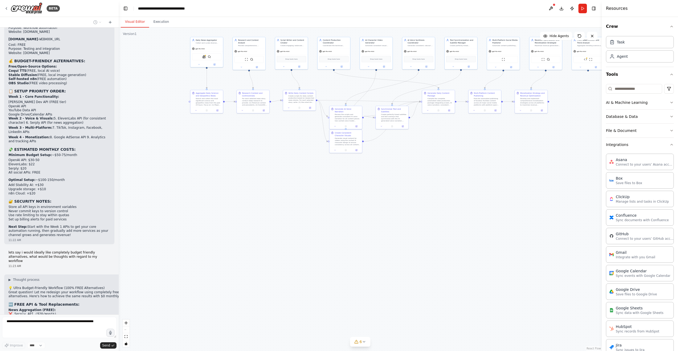
click at [49, 333] on code "❌ OpenAI API ($30-50/month) ✅ Ollama (FREE local LLMs - Llama 3, Mistral, CodeL…" at bounding box center [62, 341] width 109 height 16
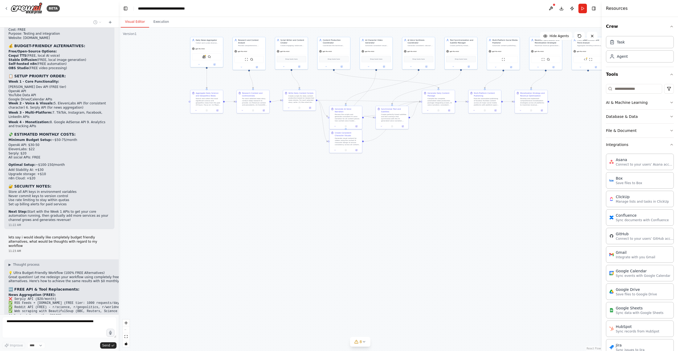
scroll to position [3847, 0]
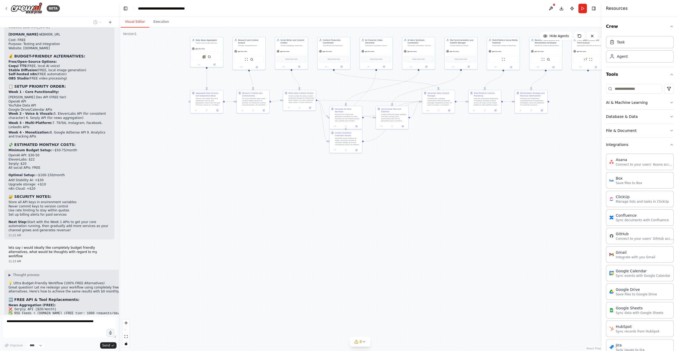
click at [43, 345] on h4 "Voice Generation (FREE):" at bounding box center [69, 347] width 122 height 4
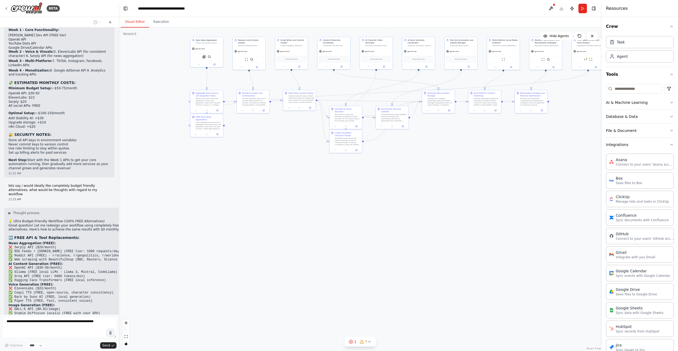
scroll to position [3908, 0]
drag, startPoint x: 43, startPoint y: 107, endPoint x: 73, endPoint y: 119, distance: 32.8
click at [73, 344] on ul "News Aggregation: RSS feeds + Reddit API + web scraping Research: Free search e…" at bounding box center [69, 356] width 122 height 25
click at [73, 351] on li "Voice: Local Coqui TTS with cached models" at bounding box center [69, 358] width 122 height 4
drag, startPoint x: 73, startPoint y: 119, endPoint x: 14, endPoint y: 110, distance: 59.8
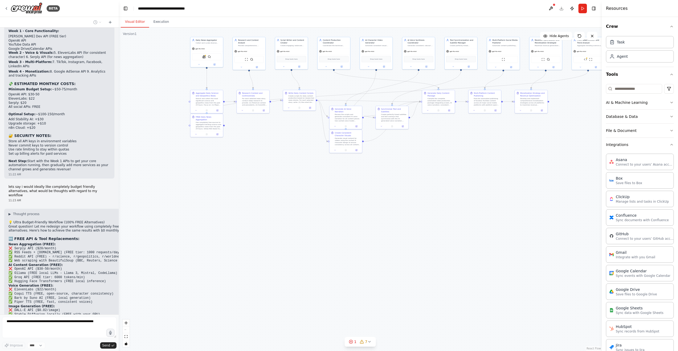
click at [14, 344] on ul "News Aggregation: RSS feeds + Reddit API + web scraping Research: Free search e…" at bounding box center [69, 356] width 122 height 25
click at [14, 344] on strong "News Aggregation:" at bounding box center [25, 346] width 34 height 4
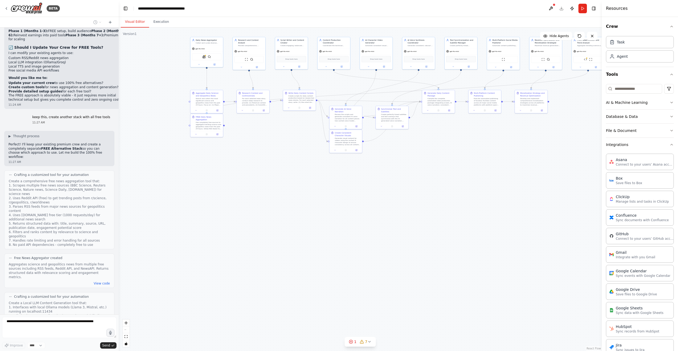
drag, startPoint x: 14, startPoint y: 110, endPoint x: 32, endPoint y: 128, distance: 25.1
click at [32, 128] on div "Create a crew that schedules and publishes social media content across multiple…" at bounding box center [59, 171] width 119 height 287
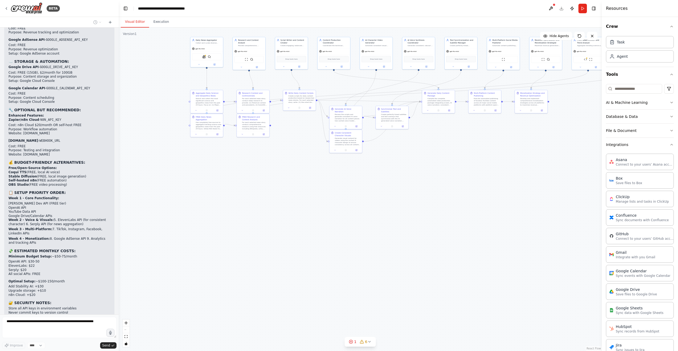
scroll to position [3740, 0]
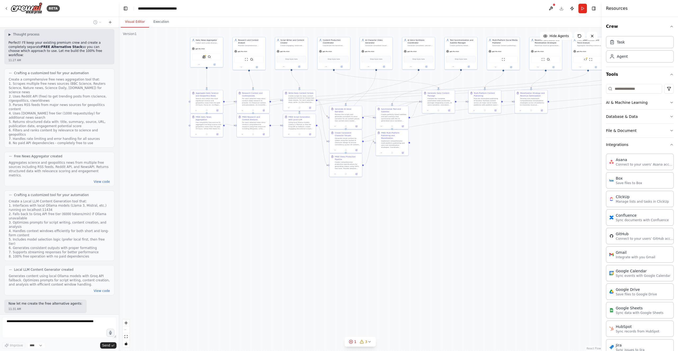
scroll to position [4601, 0]
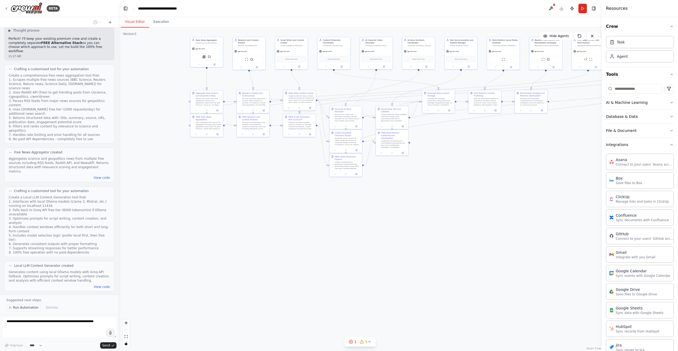
click at [35, 308] on span "Run Automation" at bounding box center [26, 307] width 26 height 4
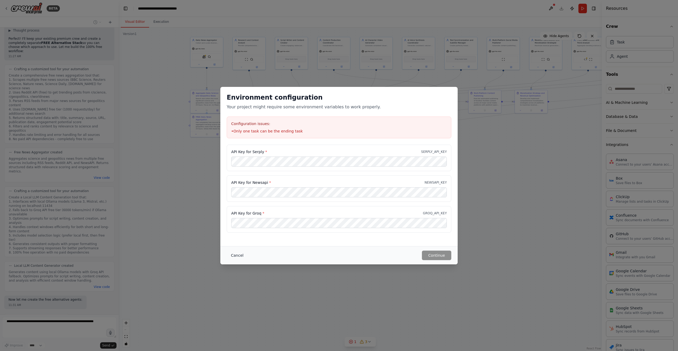
click at [236, 252] on button "Cancel" at bounding box center [237, 256] width 21 height 10
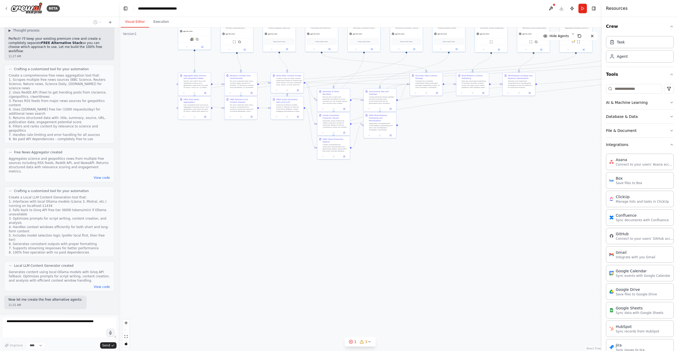
drag, startPoint x: 397, startPoint y: 272, endPoint x: 385, endPoint y: 255, distance: 21.3
click at [385, 255] on div ".deletable-edge-delete-btn { width: 20px; height: 20px; border: 0px solid #ffff…" at bounding box center [360, 189] width 483 height 323
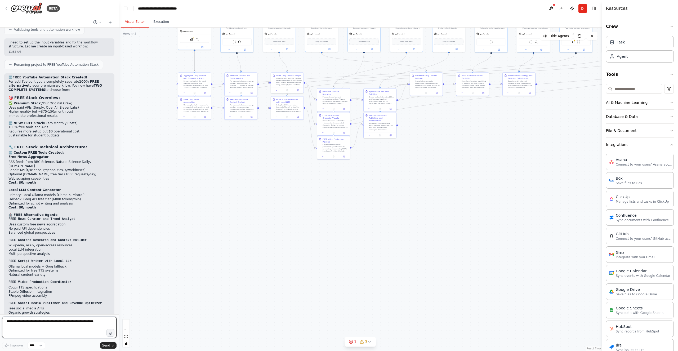
scroll to position [5113, 0]
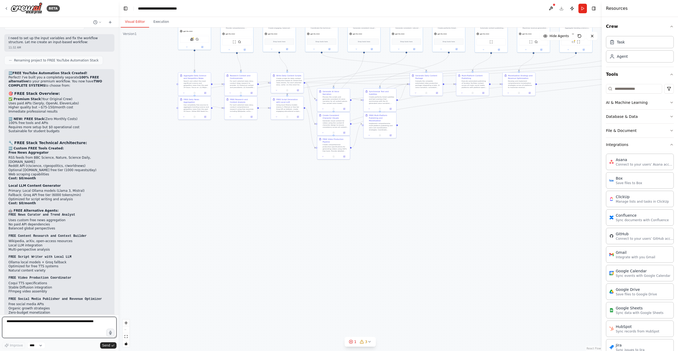
click at [35, 320] on textarea at bounding box center [59, 327] width 114 height 21
type textarea "**********"
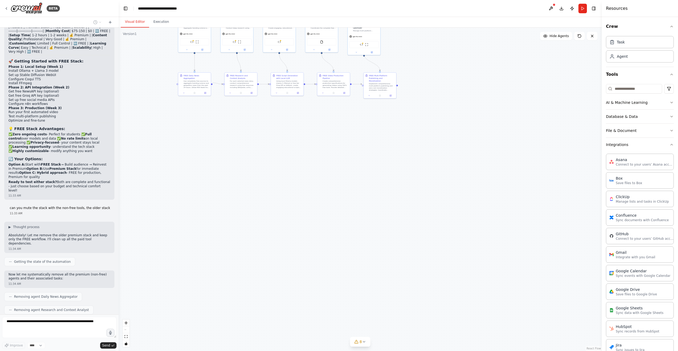
scroll to position [5546, 0]
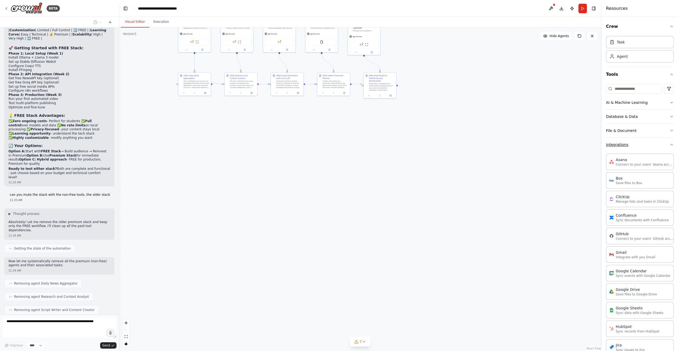
click at [669, 145] on button "Integrations" at bounding box center [640, 145] width 68 height 14
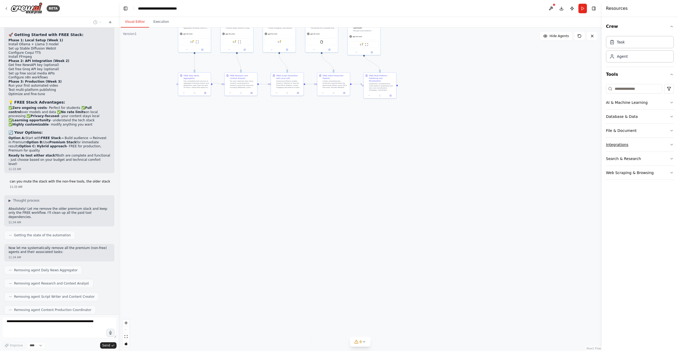
scroll to position [5572, 0]
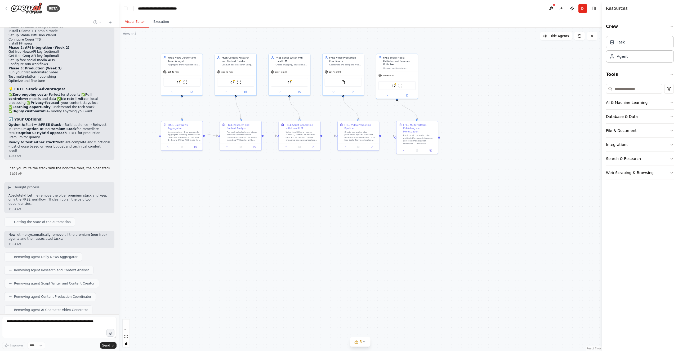
drag, startPoint x: 293, startPoint y: 184, endPoint x: 318, endPoint y: 279, distance: 97.6
click at [318, 279] on div ".deletable-edge-delete-btn { width: 20px; height: 20px; border: 0px solid #ffff…" at bounding box center [360, 189] width 483 height 323
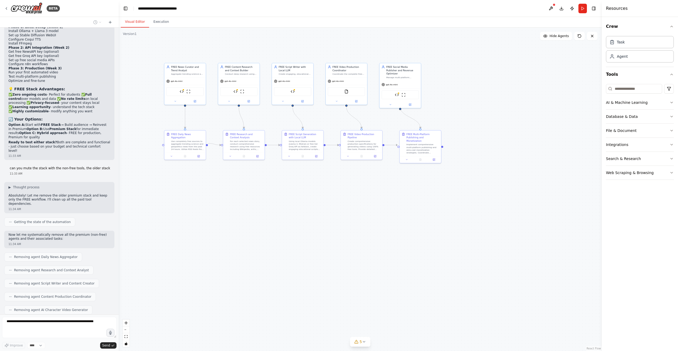
scroll to position [5586, 0]
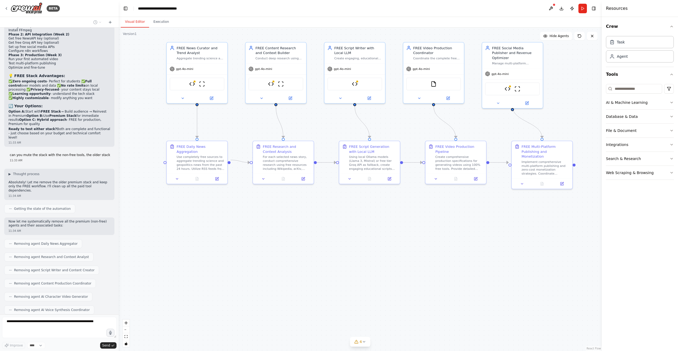
drag, startPoint x: 318, startPoint y: 253, endPoint x: 393, endPoint y: 317, distance: 98.7
click at [393, 323] on div ".deletable-edge-delete-btn { width: 20px; height: 20px; border: 0px solid #ffff…" at bounding box center [360, 189] width 483 height 323
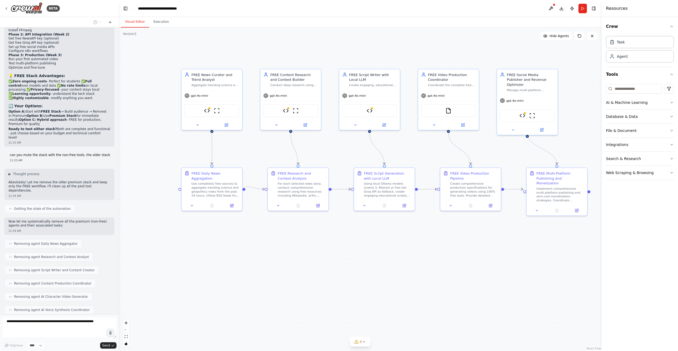
scroll to position [5599, 0]
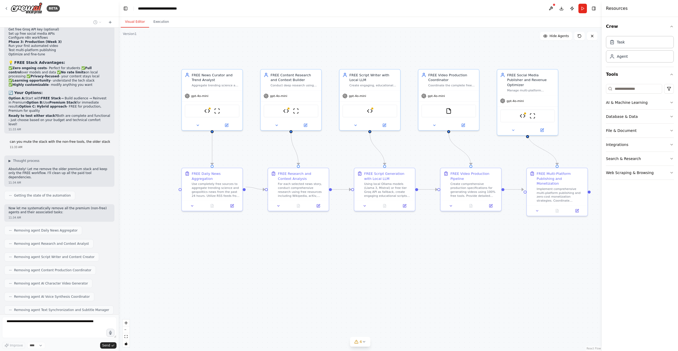
drag, startPoint x: 309, startPoint y: 232, endPoint x: 324, endPoint y: 260, distance: 31.4
click at [324, 260] on div ".deletable-edge-delete-btn { width: 20px; height: 20px; border: 0px solid #ffff…" at bounding box center [360, 189] width 483 height 323
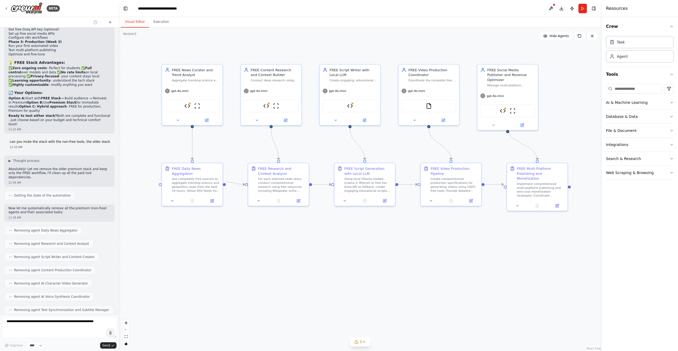
drag, startPoint x: 324, startPoint y: 260, endPoint x: 304, endPoint y: 254, distance: 20.5
click at [304, 254] on div ".deletable-edge-delete-btn { width: 20px; height: 20px; border: 0px solid #ffff…" at bounding box center [360, 189] width 483 height 323
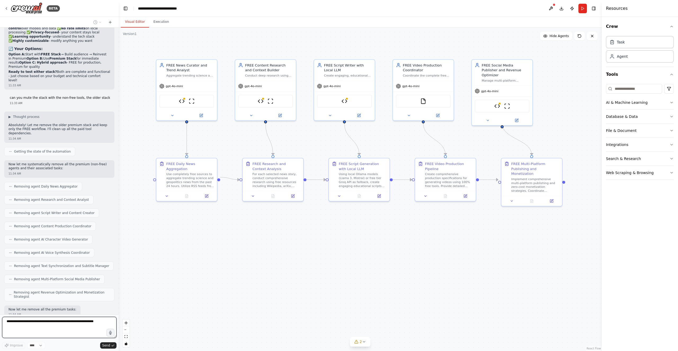
scroll to position [5667, 0]
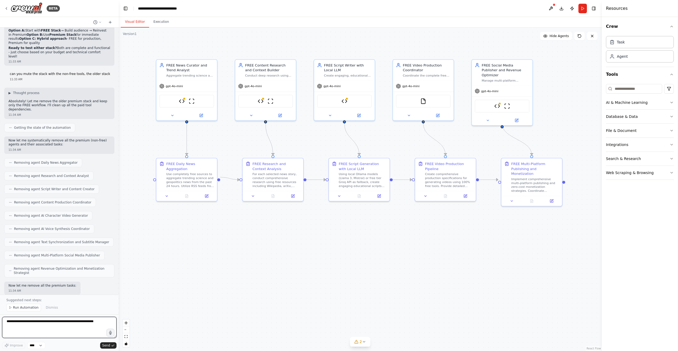
drag, startPoint x: 315, startPoint y: 251, endPoint x: 310, endPoint y: 247, distance: 7.3
click at [310, 247] on div ".deletable-edge-delete-btn { width: 20px; height: 20px; border: 0px solid #ffff…" at bounding box center [360, 189] width 483 height 323
click at [30, 309] on span "Run Automation" at bounding box center [26, 307] width 26 height 4
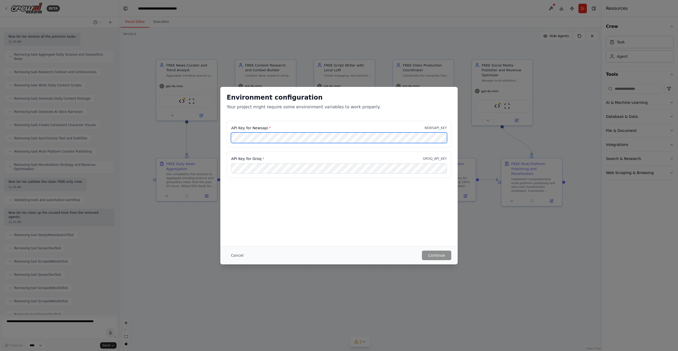
scroll to position [5919, 0]
click at [427, 253] on button "Continue" at bounding box center [436, 256] width 29 height 10
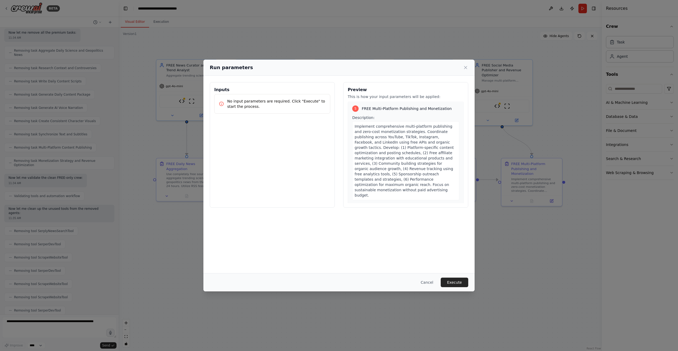
scroll to position [654, 0]
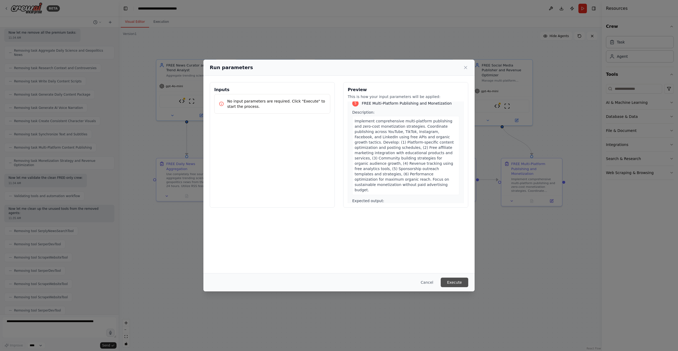
click at [451, 281] on button "Execute" at bounding box center [455, 283] width 28 height 10
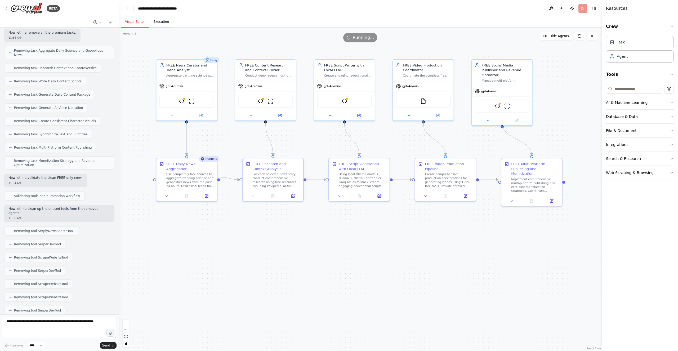
click at [158, 21] on button "Execution" at bounding box center [161, 21] width 24 height 11
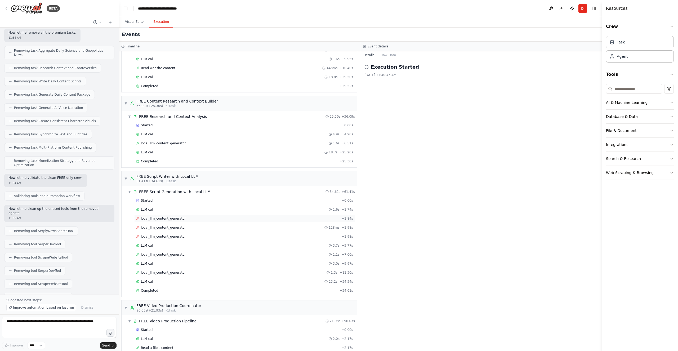
scroll to position [190, 0]
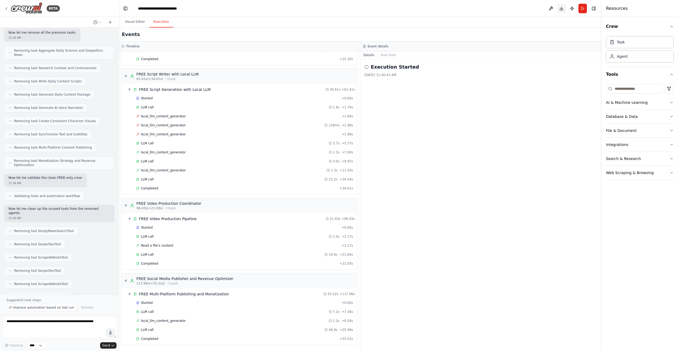
click at [560, 10] on button "Download" at bounding box center [561, 9] width 8 height 10
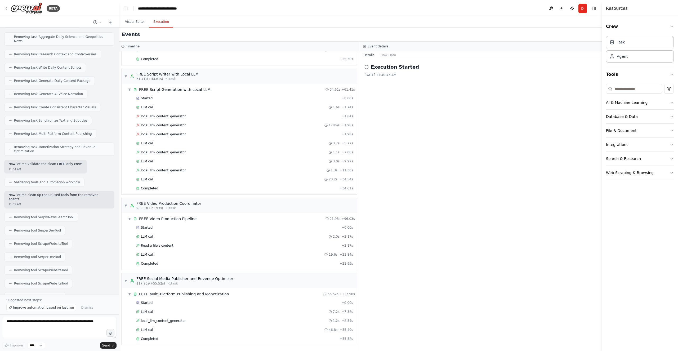
scroll to position [5939, 0]
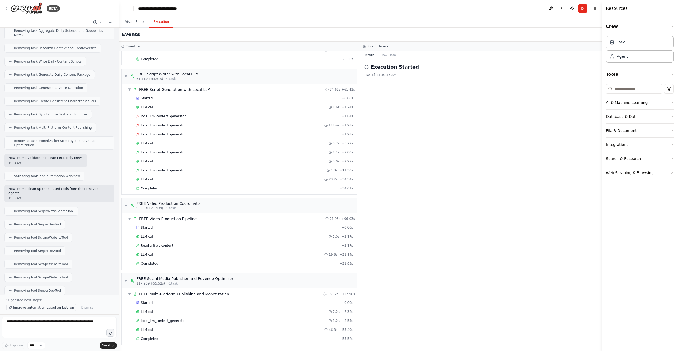
click at [44, 311] on button "Improve automation based on last run" at bounding box center [41, 307] width 70 height 7
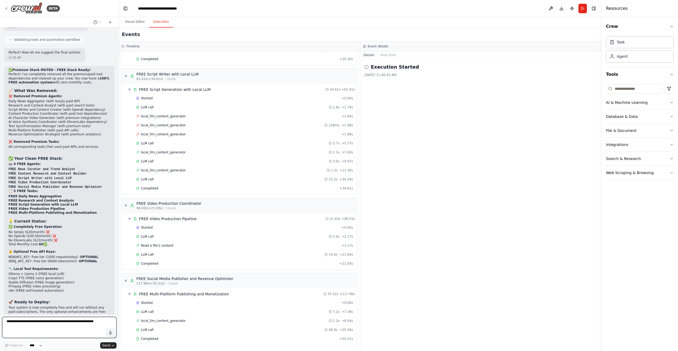
scroll to position [6209, 0]
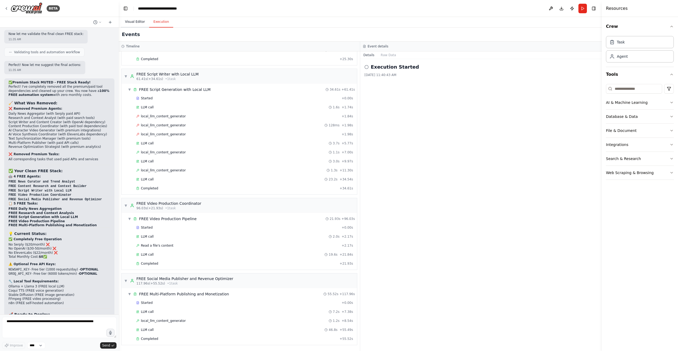
click at [132, 19] on button "Visual Editor" at bounding box center [135, 21] width 28 height 11
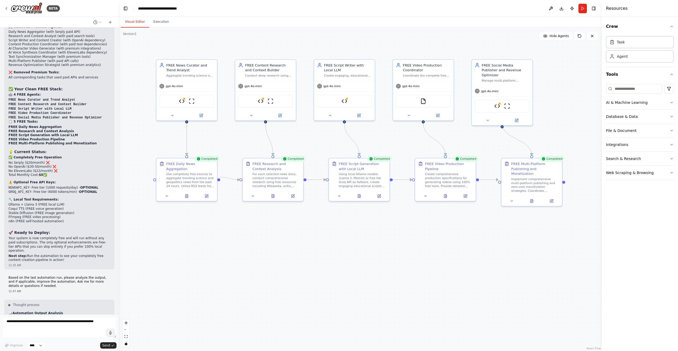
scroll to position [6299, 0]
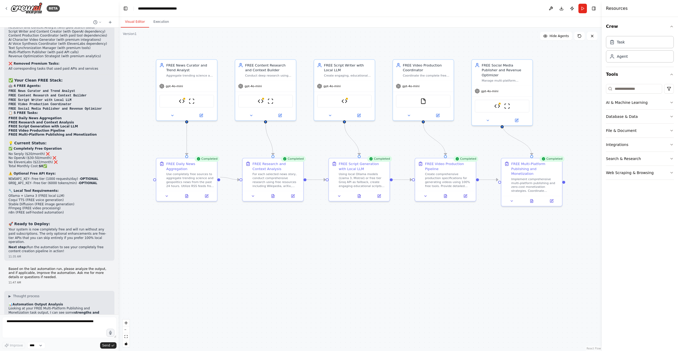
drag, startPoint x: 57, startPoint y: 129, endPoint x: 7, endPoint y: 113, distance: 52.5
copy div "1. Content Integration: Should the publishing strategy specifically reference y…"
click at [25, 327] on textarea at bounding box center [59, 327] width 114 height 21
paste textarea "**********"
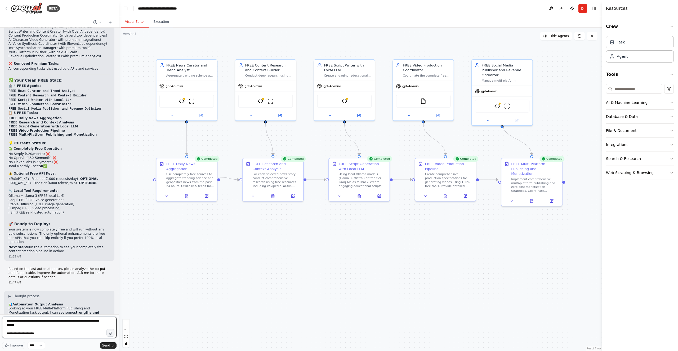
scroll to position [24, 0]
drag, startPoint x: 94, startPoint y: 154, endPoint x: 4, endPoint y: 137, distance: 91.5
copy div "2. Niche Focus: Should we target science/geopolitics communities and hashtags s…"
click at [35, 334] on textarea "**********" at bounding box center [59, 327] width 114 height 21
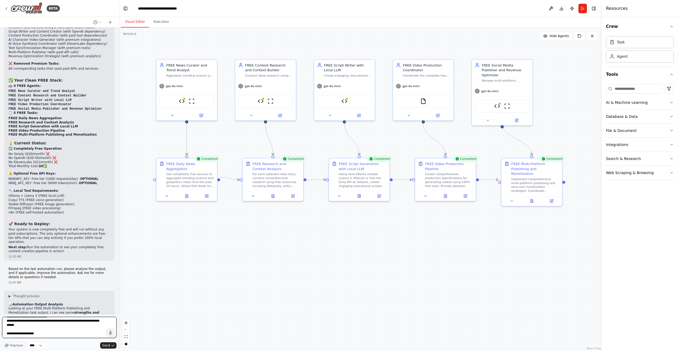
paste textarea "**********"
drag, startPoint x: 110, startPoint y: 176, endPoint x: 3, endPoint y: 164, distance: 107.5
click at [3, 164] on div "Create a crew that schedules and publishes social media content across multiple…" at bounding box center [59, 171] width 119 height 287
copy div "3. Global Timing: Since you cover geopolitics, should posting schedules conside…"
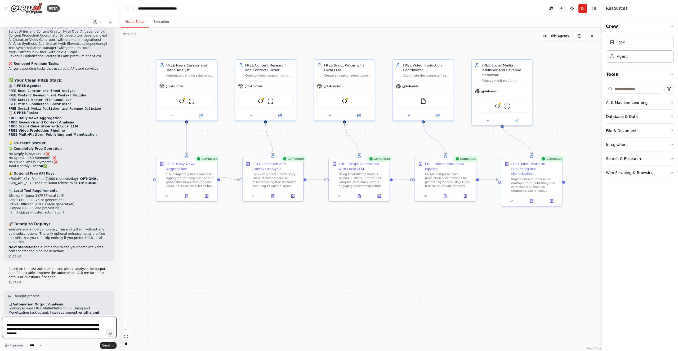
click at [43, 334] on textarea "**********" at bounding box center [59, 327] width 114 height 21
paste textarea "**********"
drag, startPoint x: 41, startPoint y: 203, endPoint x: 6, endPoint y: 182, distance: 40.3
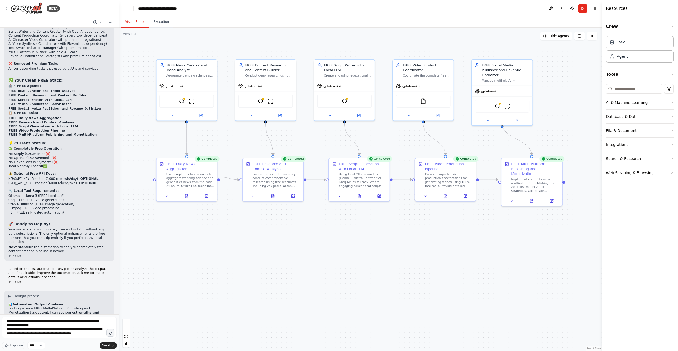
copy div "4. Technical Integration: Should the output include n8n automation workflows fo…"
click at [36, 337] on textarea "**********" at bounding box center [59, 327] width 114 height 21
paste textarea "**********"
drag, startPoint x: 38, startPoint y: 228, endPoint x: 4, endPoint y: 205, distance: 40.4
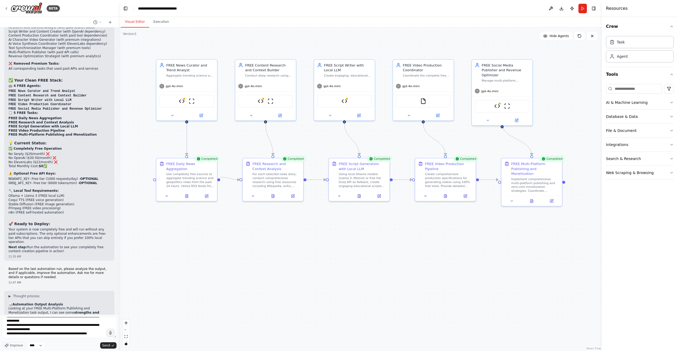
copy div "5. Monetization Strategy: Should we focus on educational affiliate programs (on…"
click at [28, 336] on textarea at bounding box center [59, 327] width 114 height 21
paste textarea "**********"
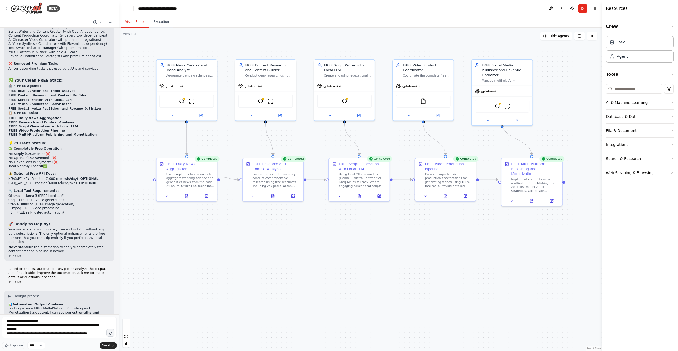
drag, startPoint x: 8, startPoint y: 276, endPoint x: 100, endPoint y: 294, distance: 93.5
copy div "Would you like me to: Update the publishing task to be more specific to your wo…"
click at [35, 335] on textarea at bounding box center [59, 327] width 114 height 21
paste textarea "**********"
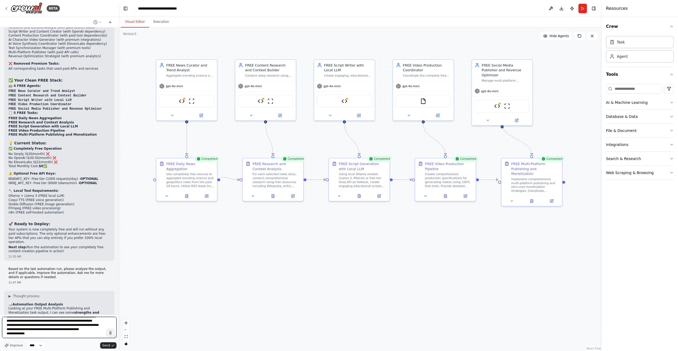
scroll to position [197, 0]
drag, startPoint x: 9, startPoint y: 243, endPoint x: 100, endPoint y: 270, distance: 94.5
copy div "I can update the task to: Integrate with your specific workflow (reference AI c…"
click at [52, 334] on textarea at bounding box center [59, 327] width 114 height 21
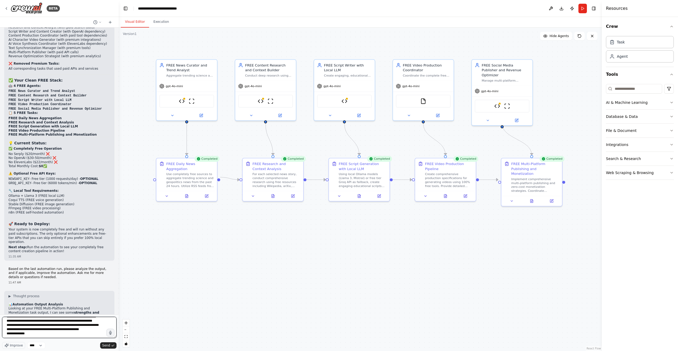
paste textarea "**********"
type textarea "**********"
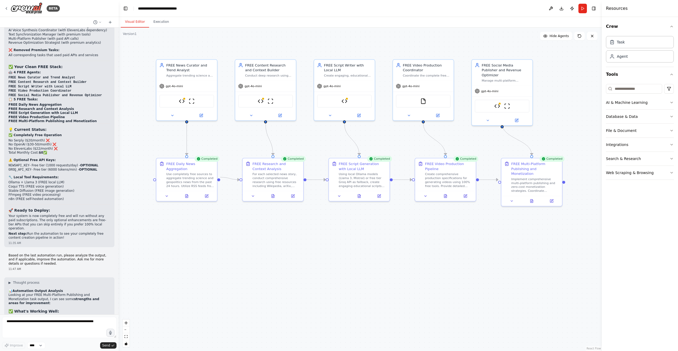
scroll to position [6458, 0]
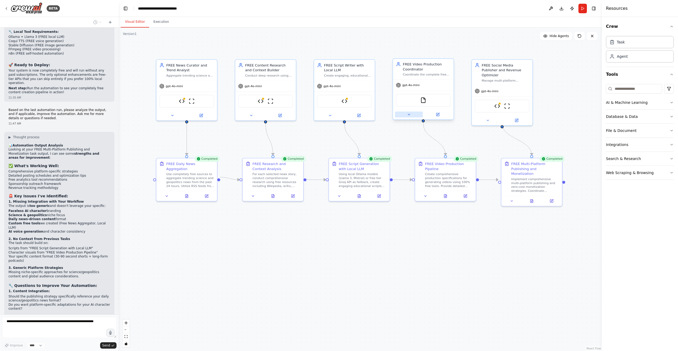
click at [413, 113] on button at bounding box center [409, 114] width 28 height 6
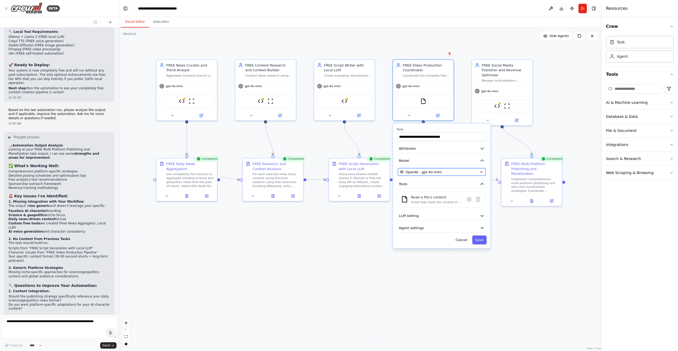
click at [447, 170] on div "OpenAI - gpt-4o-mini" at bounding box center [438, 171] width 77 height 5
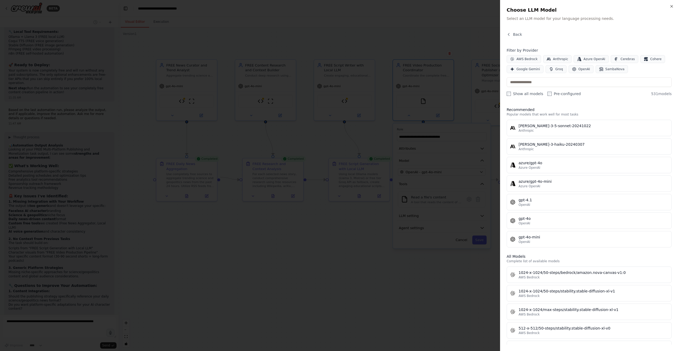
click at [674, 5] on div "Close Choose LLM Model Select an LLM model for your language processing needs. …" at bounding box center [589, 175] width 178 height 351
click at [671, 7] on icon "button" at bounding box center [671, 6] width 4 height 4
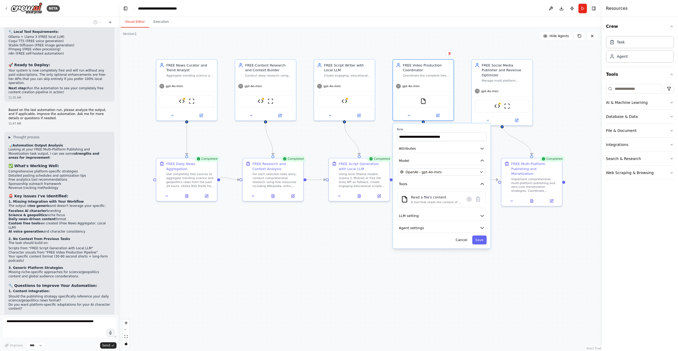
click at [272, 285] on div ".deletable-edge-delete-btn { width: 20px; height: 20px; border: 0px solid #ffff…" at bounding box center [360, 189] width 483 height 323
click at [463, 240] on button "Cancel" at bounding box center [461, 239] width 17 height 9
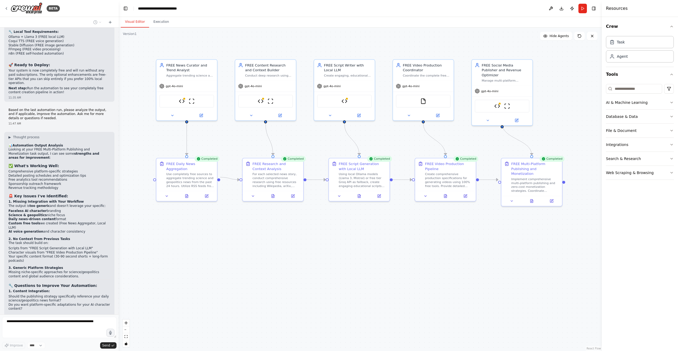
click at [392, 288] on div ".deletable-edge-delete-btn { width: 20px; height: 20px; border: 0px solid #ffff…" at bounding box center [360, 189] width 483 height 323
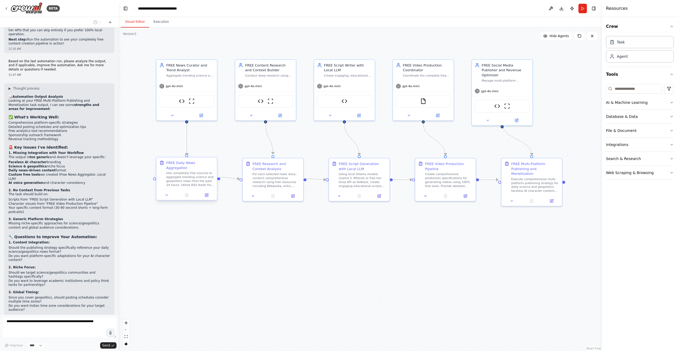
scroll to position [6511, 0]
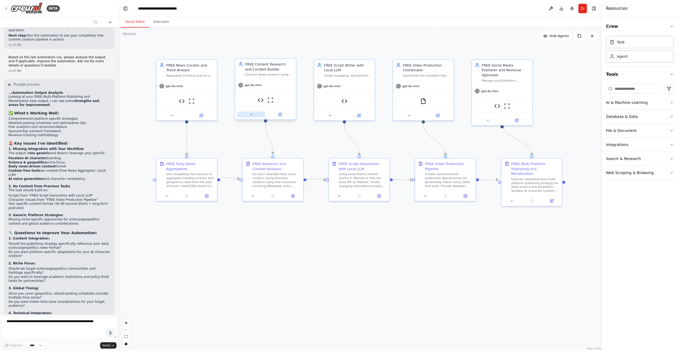
click at [256, 114] on button at bounding box center [251, 114] width 28 height 6
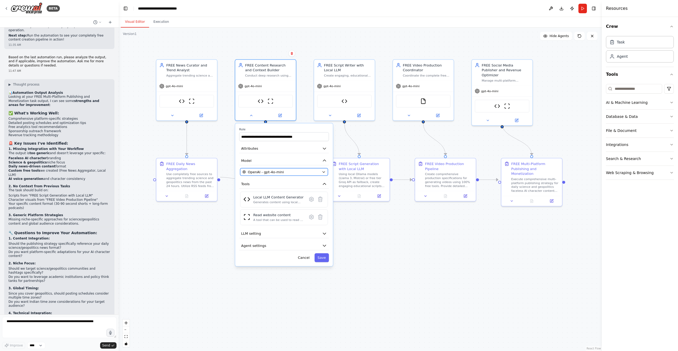
click at [292, 171] on div "OpenAI - gpt-4o-mini" at bounding box center [280, 171] width 77 height 5
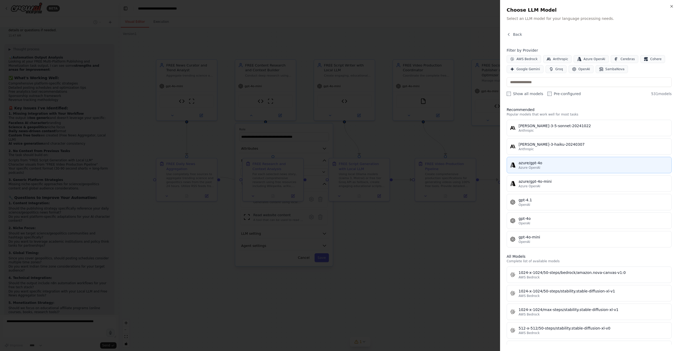
scroll to position [6550, 0]
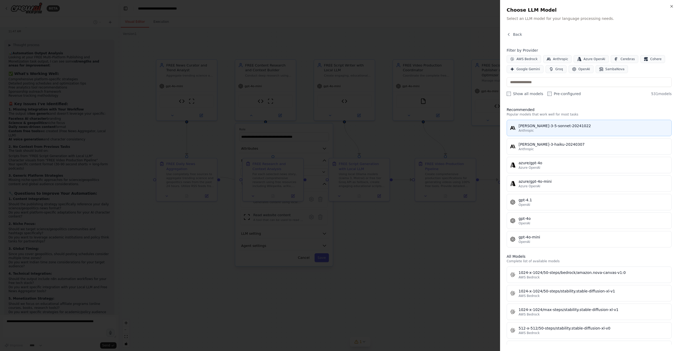
click at [547, 125] on div "claude-3-5-sonnet-20241022" at bounding box center [593, 125] width 150 height 5
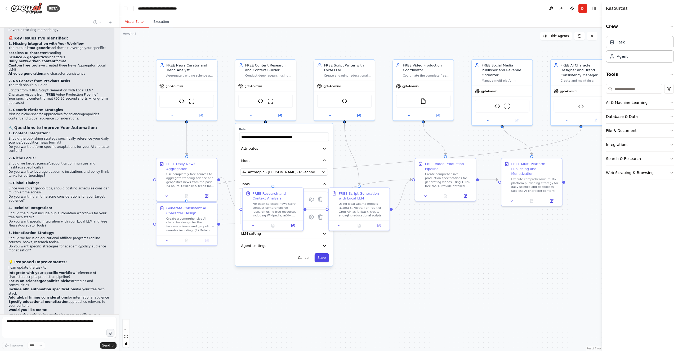
scroll to position [6653, 0]
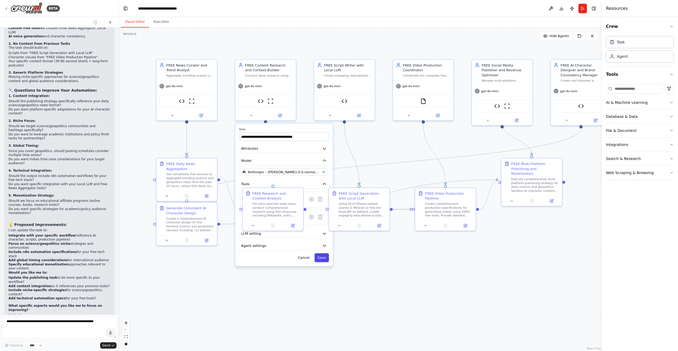
click at [324, 259] on button "Save" at bounding box center [321, 257] width 14 height 9
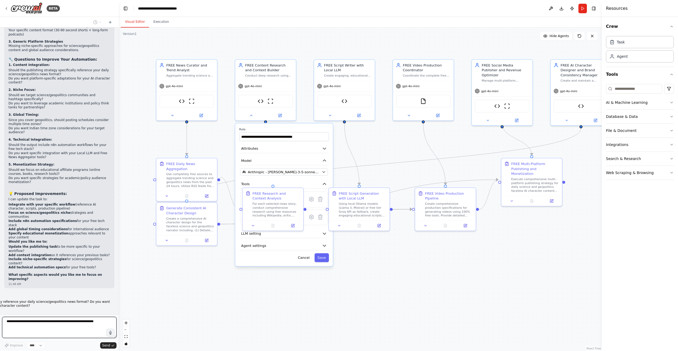
scroll to position [6708, 0]
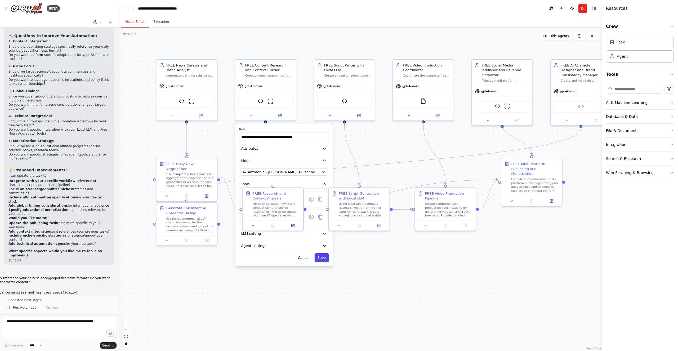
click at [318, 257] on button "Save" at bounding box center [321, 257] width 14 height 9
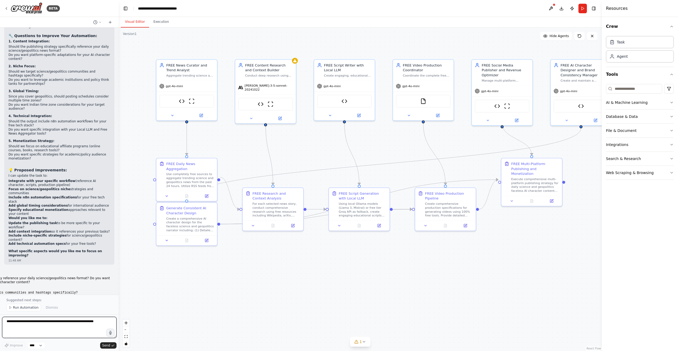
click at [34, 329] on textarea at bounding box center [59, 327] width 114 height 21
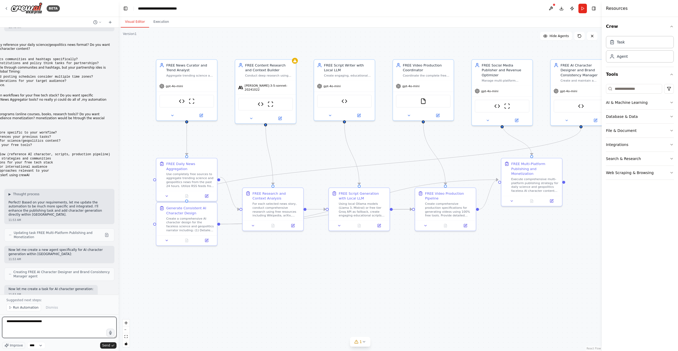
type textarea "**********"
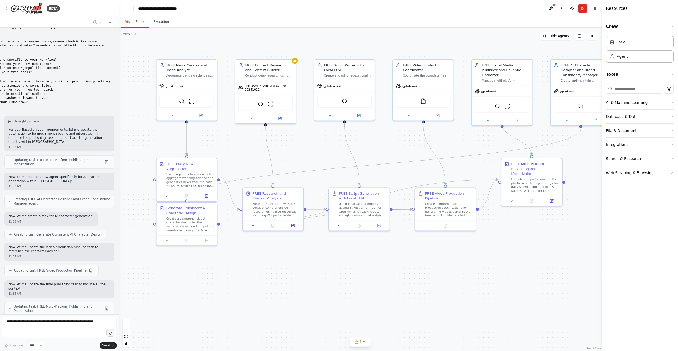
scroll to position [7018, 0]
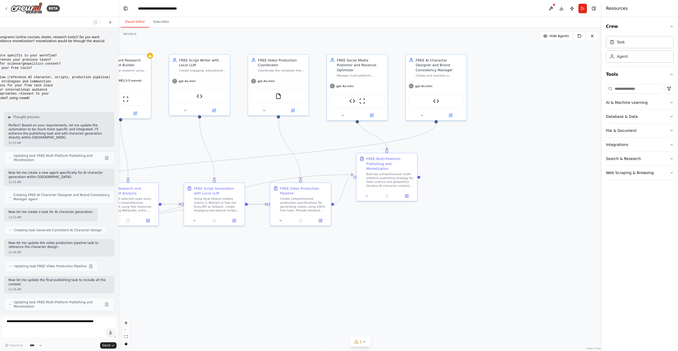
drag, startPoint x: 487, startPoint y: 261, endPoint x: 342, endPoint y: 256, distance: 144.9
click at [342, 256] on div ".deletable-edge-delete-btn { width: 20px; height: 20px; border: 0px solid #ffff…" at bounding box center [360, 189] width 483 height 323
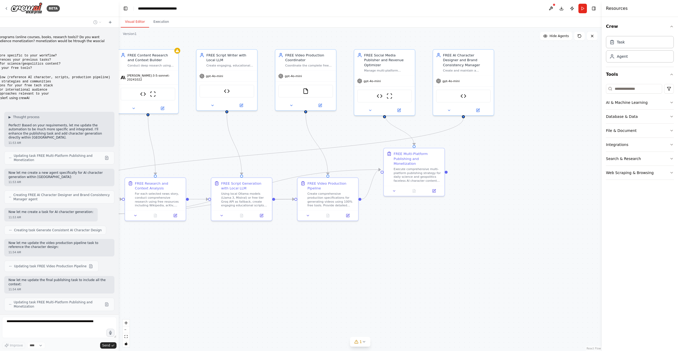
drag, startPoint x: 406, startPoint y: 250, endPoint x: 433, endPoint y: 245, distance: 27.7
click at [433, 245] on div ".deletable-edge-delete-btn { width: 20px; height: 20px; border: 0px solid #ffff…" at bounding box center [360, 189] width 483 height 323
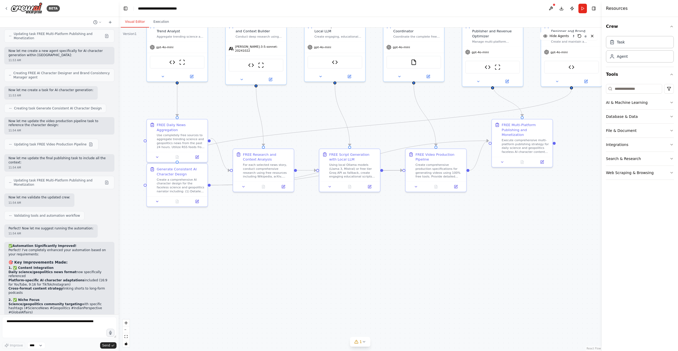
drag, startPoint x: 157, startPoint y: 287, endPoint x: 270, endPoint y: 254, distance: 117.2
click at [270, 254] on div ".deletable-edge-delete-btn { width: 20px; height: 20px; border: 0px solid #ffff…" at bounding box center [360, 189] width 483 height 323
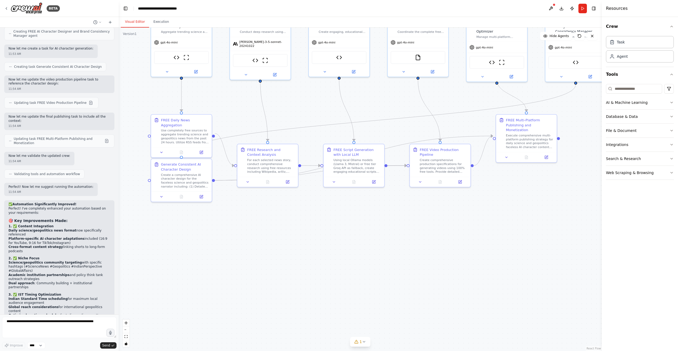
scroll to position [7186, 0]
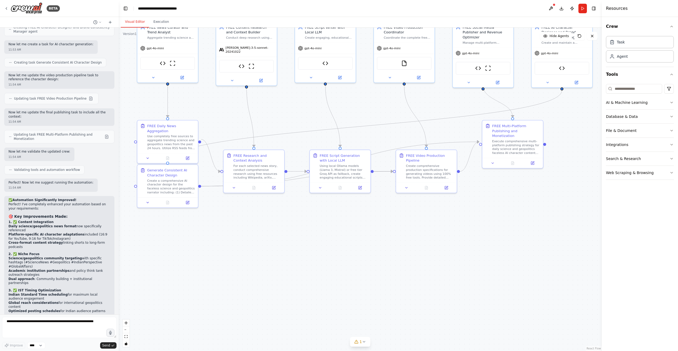
drag, startPoint x: 292, startPoint y: 277, endPoint x: 269, endPoint y: 285, distance: 24.5
click at [269, 285] on div ".deletable-edge-delete-btn { width: 20px; height: 20px; border: 0px solid #ffff…" at bounding box center [360, 189] width 483 height 323
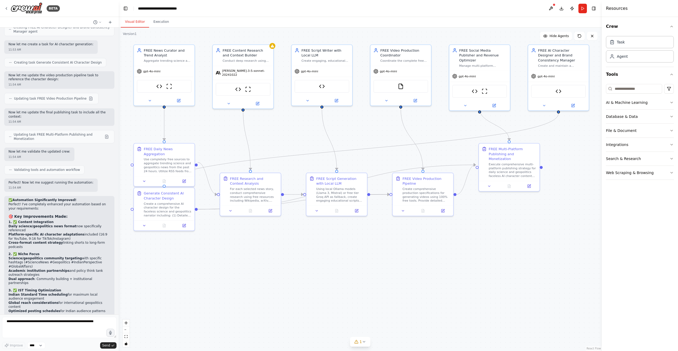
drag, startPoint x: 282, startPoint y: 269, endPoint x: 288, endPoint y: 289, distance: 21.1
click at [288, 289] on div ".deletable-edge-delete-btn { width: 20px; height: 20px; border: 0px solid #ffff…" at bounding box center [360, 189] width 483 height 323
click at [41, 325] on textarea at bounding box center [59, 327] width 114 height 21
drag, startPoint x: 303, startPoint y: 101, endPoint x: 365, endPoint y: 122, distance: 65.1
click at [303, 101] on button at bounding box center [307, 101] width 28 height 6
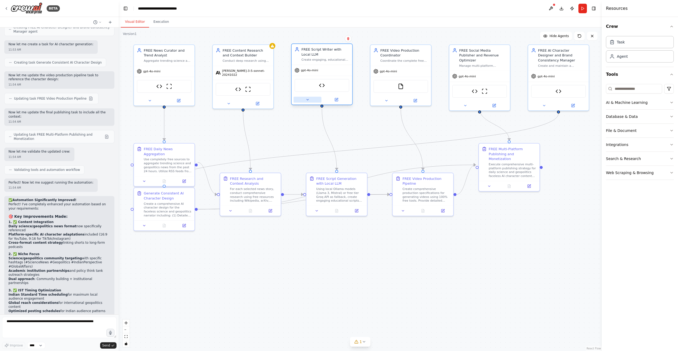
click at [308, 100] on icon at bounding box center [307, 99] width 2 height 1
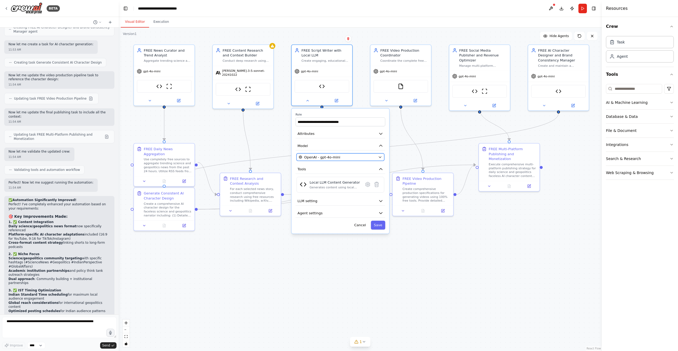
click at [348, 160] on button "OpenAI - gpt-4o-mini" at bounding box center [341, 156] width 88 height 7
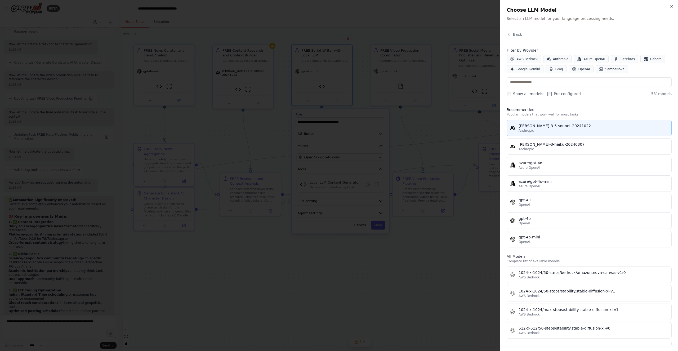
click at [562, 131] on div "Anthropic" at bounding box center [593, 130] width 150 height 4
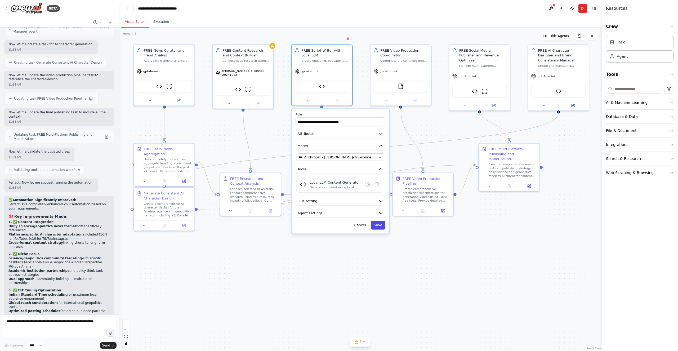
click at [379, 225] on button "Save" at bounding box center [378, 225] width 14 height 9
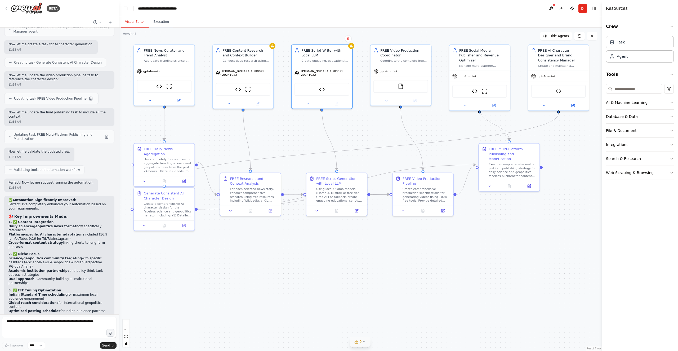
click at [365, 345] on button "2" at bounding box center [360, 342] width 20 height 10
click at [473, 317] on button at bounding box center [472, 314] width 9 height 6
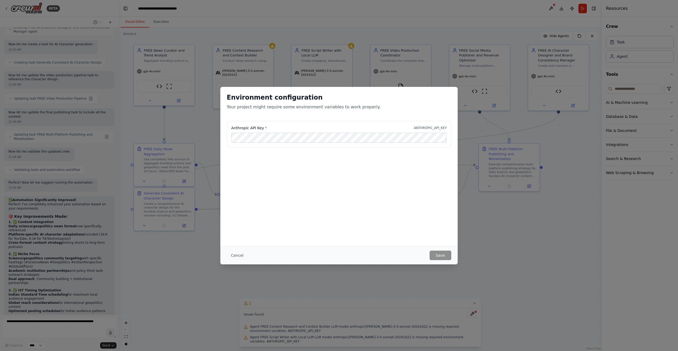
click at [235, 257] on button "Cancel" at bounding box center [237, 256] width 21 height 10
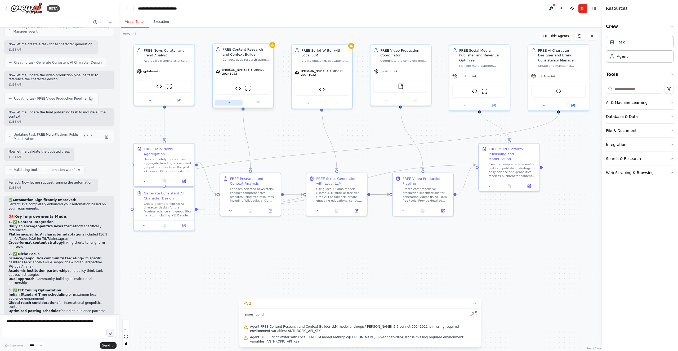
click at [232, 100] on button at bounding box center [229, 103] width 28 height 6
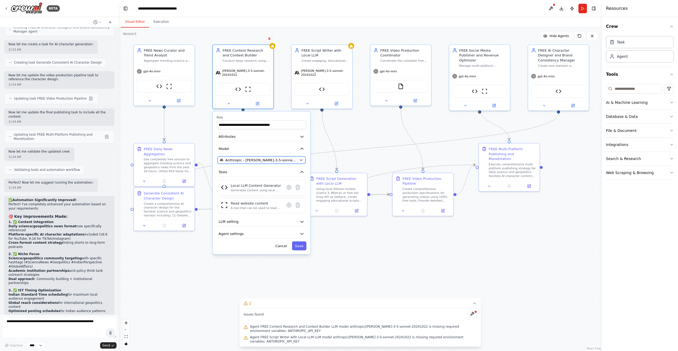
click at [253, 158] on span "Anthropic - claude-3-5-sonnet-20241022" at bounding box center [261, 160] width 72 height 5
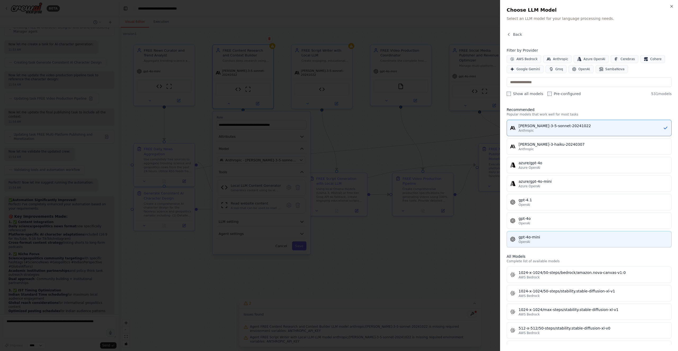
click at [562, 239] on div "gpt-4o-mini" at bounding box center [593, 236] width 150 height 5
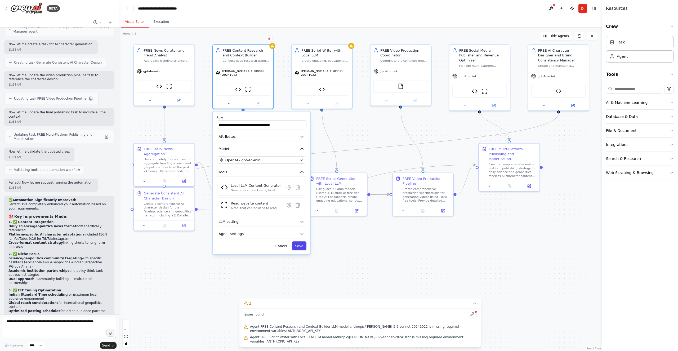
click at [298, 241] on button "Save" at bounding box center [299, 245] width 14 height 9
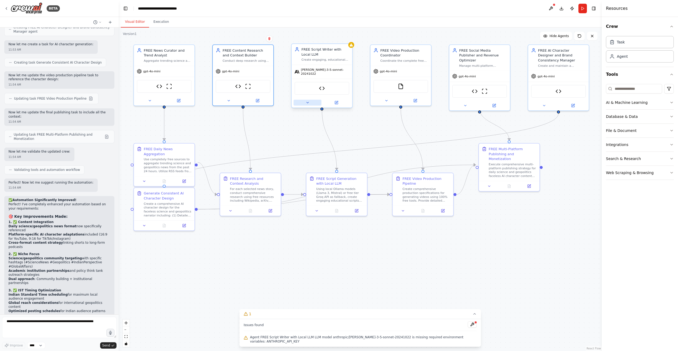
click at [307, 100] on button at bounding box center [307, 103] width 28 height 6
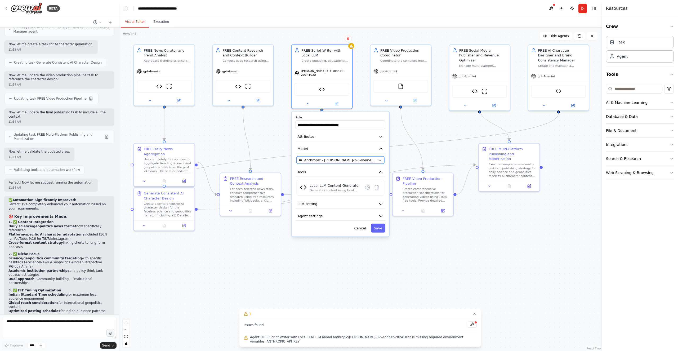
click at [350, 158] on span "Anthropic - claude-3-5-sonnet-20241022" at bounding box center [340, 160] width 72 height 5
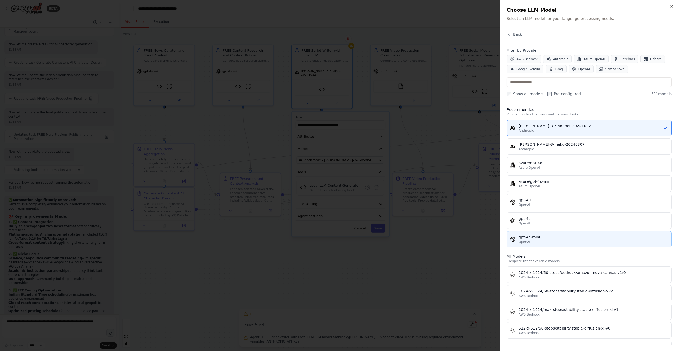
click at [576, 236] on div "gpt-4o-mini" at bounding box center [593, 236] width 150 height 5
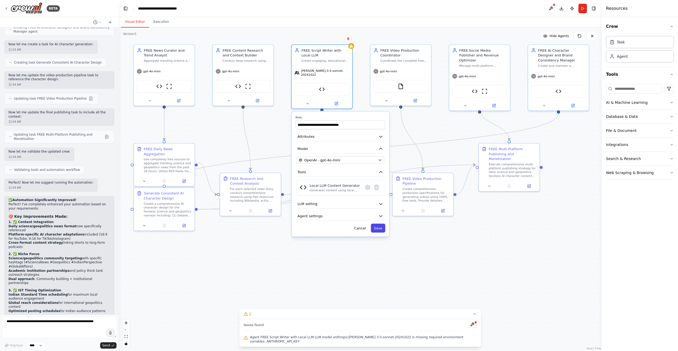
click at [380, 226] on button "Save" at bounding box center [378, 227] width 14 height 9
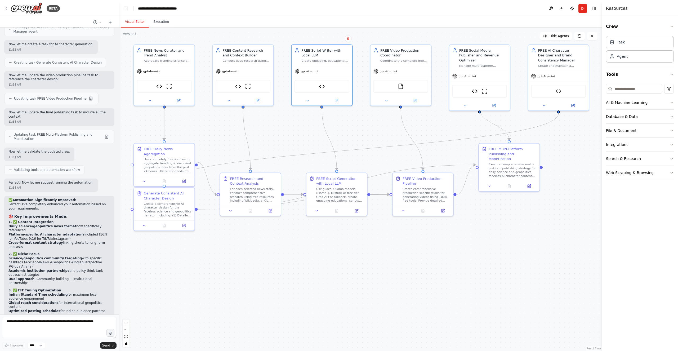
click at [470, 246] on div ".deletable-edge-delete-btn { width: 20px; height: 20px; border: 0px solid #ffff…" at bounding box center [360, 189] width 483 height 323
click at [48, 329] on textarea at bounding box center [59, 327] width 114 height 21
type textarea "**********"
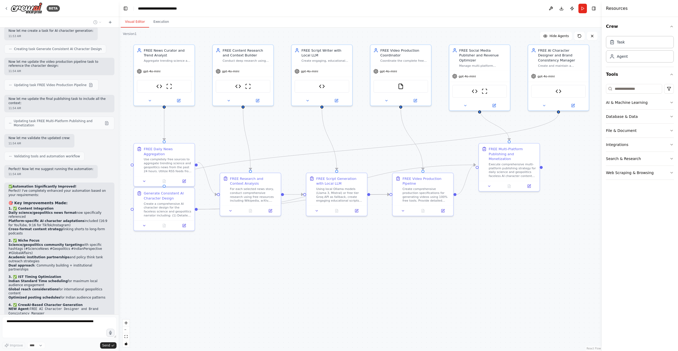
scroll to position [7217, 0]
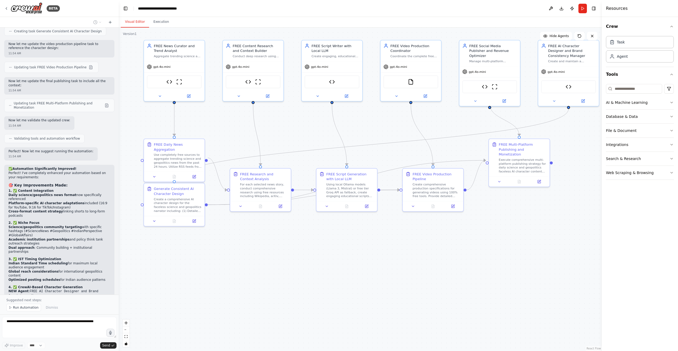
drag, startPoint x: 257, startPoint y: 281, endPoint x: 267, endPoint y: 277, distance: 11.0
click at [267, 277] on div ".deletable-edge-delete-btn { width: 20px; height: 20px; border: 0px solid #ffff…" at bounding box center [360, 189] width 483 height 323
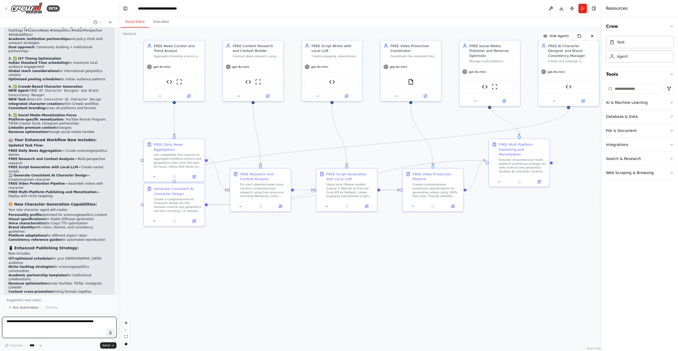
scroll to position [7422, 0]
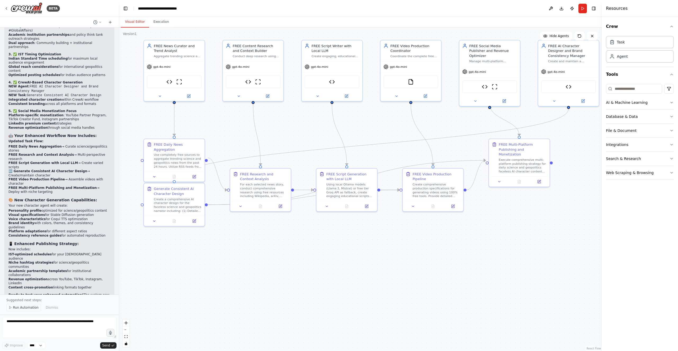
click at [29, 310] on span "Run Automation" at bounding box center [26, 307] width 26 height 4
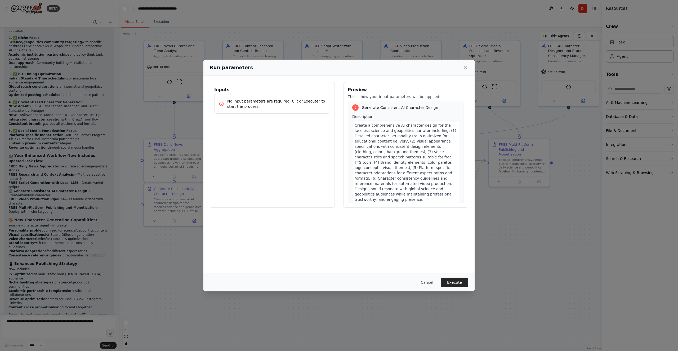
scroll to position [893, 0]
click at [451, 283] on button "Execute" at bounding box center [455, 283] width 28 height 10
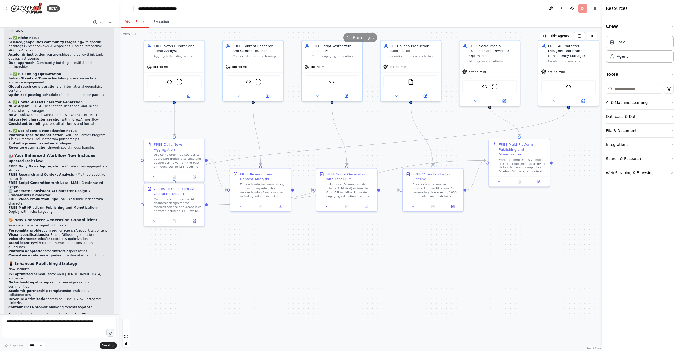
click at [455, 262] on div ".deletable-edge-delete-btn { width: 20px; height: 20px; border: 0px solid #ffff…" at bounding box center [360, 189] width 483 height 323
drag, startPoint x: 159, startPoint y: 19, endPoint x: 179, endPoint y: 21, distance: 20.3
click at [159, 19] on button "Execution" at bounding box center [161, 21] width 24 height 11
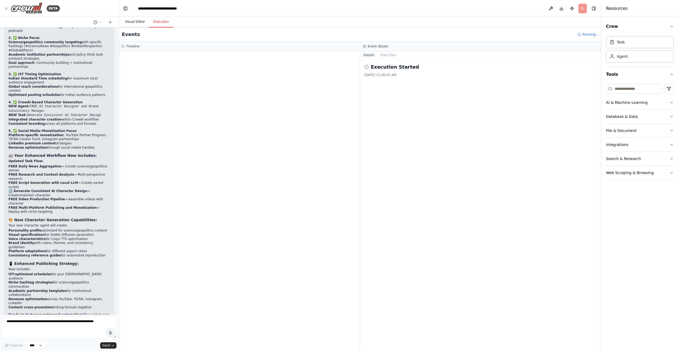
click at [134, 26] on button "Visual Editor" at bounding box center [135, 21] width 28 height 11
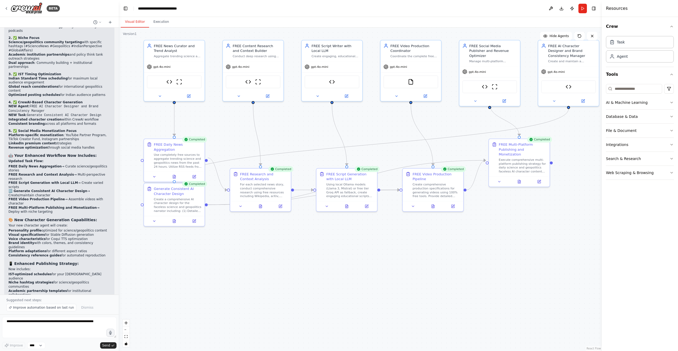
scroll to position [7422, 0]
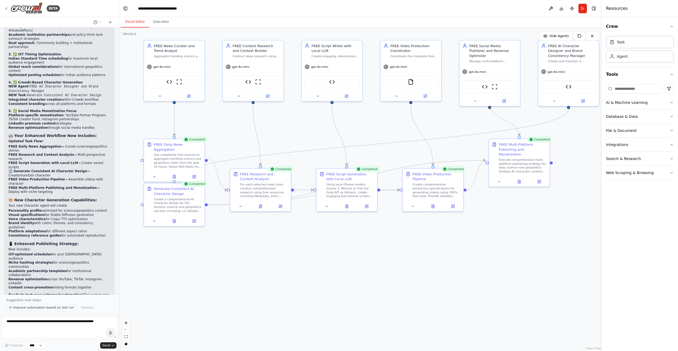
click at [50, 309] on span "Improve automation based on last run" at bounding box center [43, 307] width 61 height 4
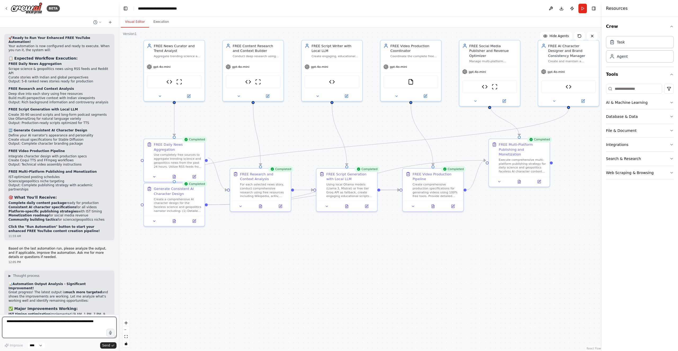
scroll to position [7942, 0]
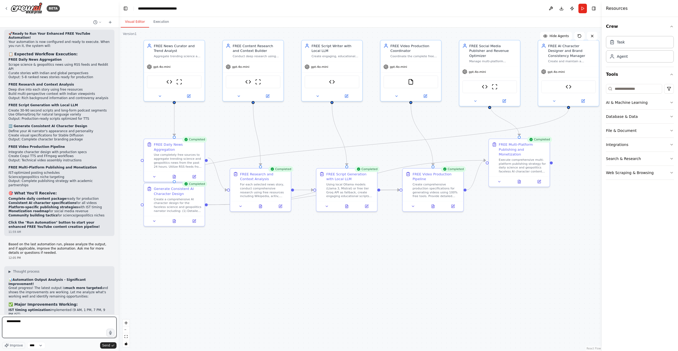
type textarea "**********"
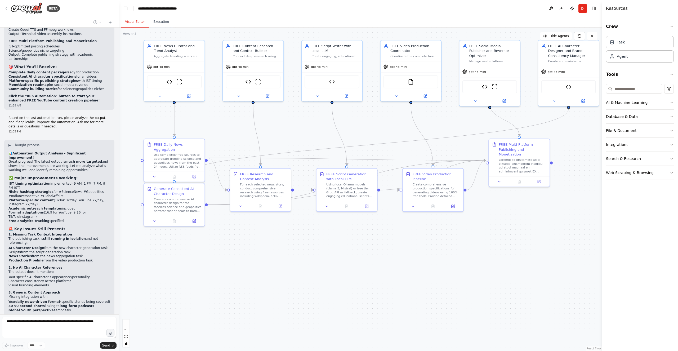
scroll to position [8331, 0]
